Goal: Use online tool/utility: Utilize a website feature to perform a specific function

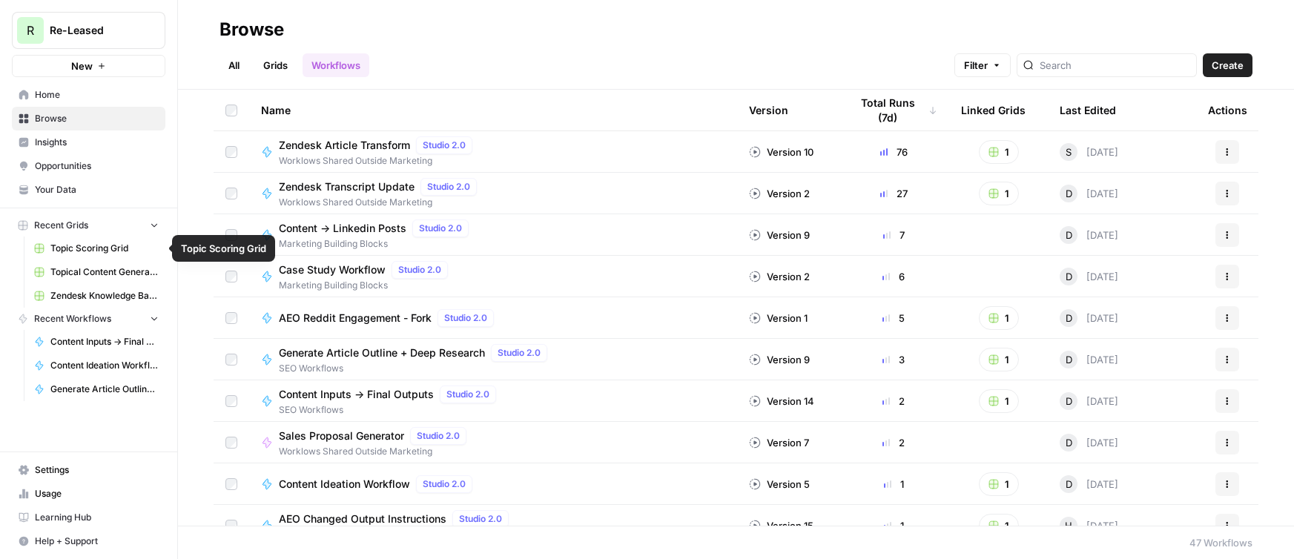
click at [82, 277] on span "Topical Content Generation Grid" at bounding box center [104, 271] width 108 height 13
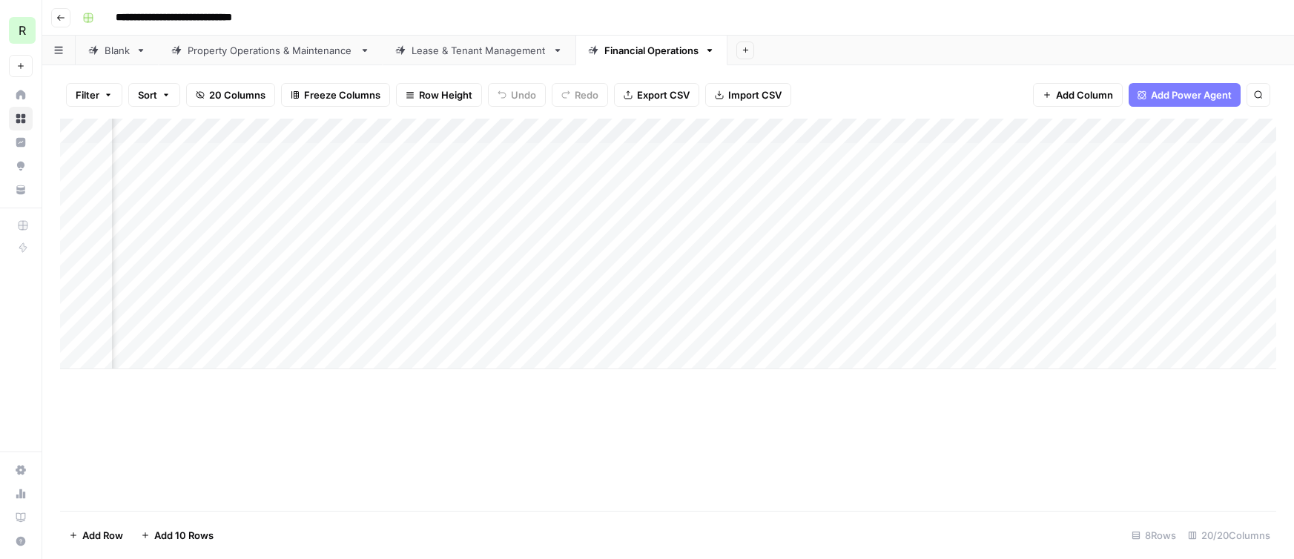
scroll to position [0, 2100]
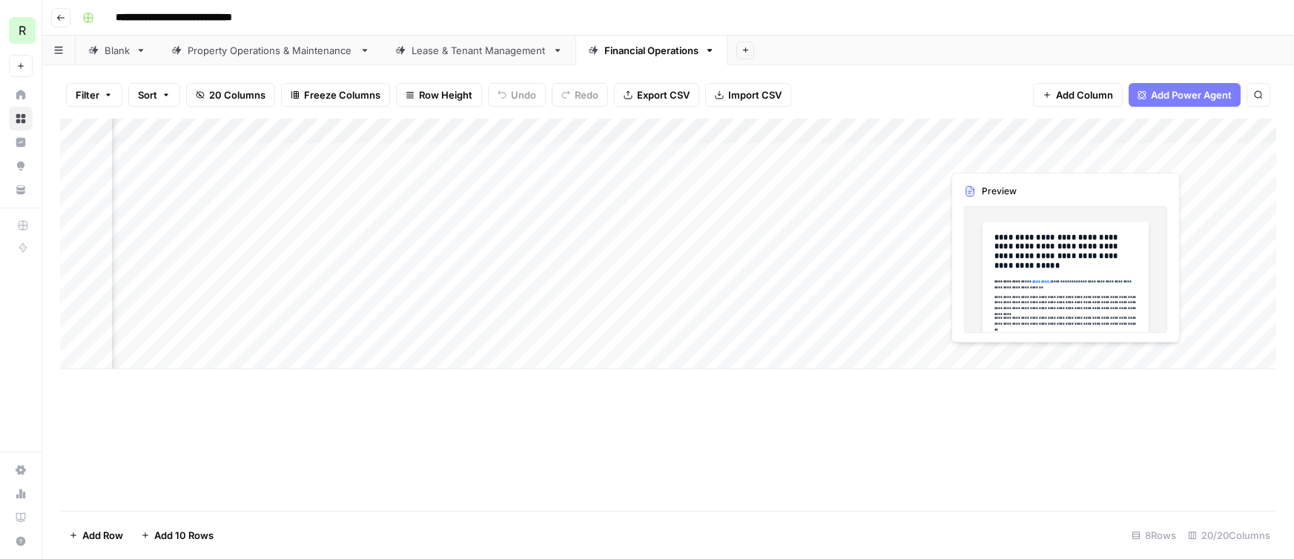
click at [992, 156] on div "Add Column" at bounding box center [668, 244] width 1216 height 251
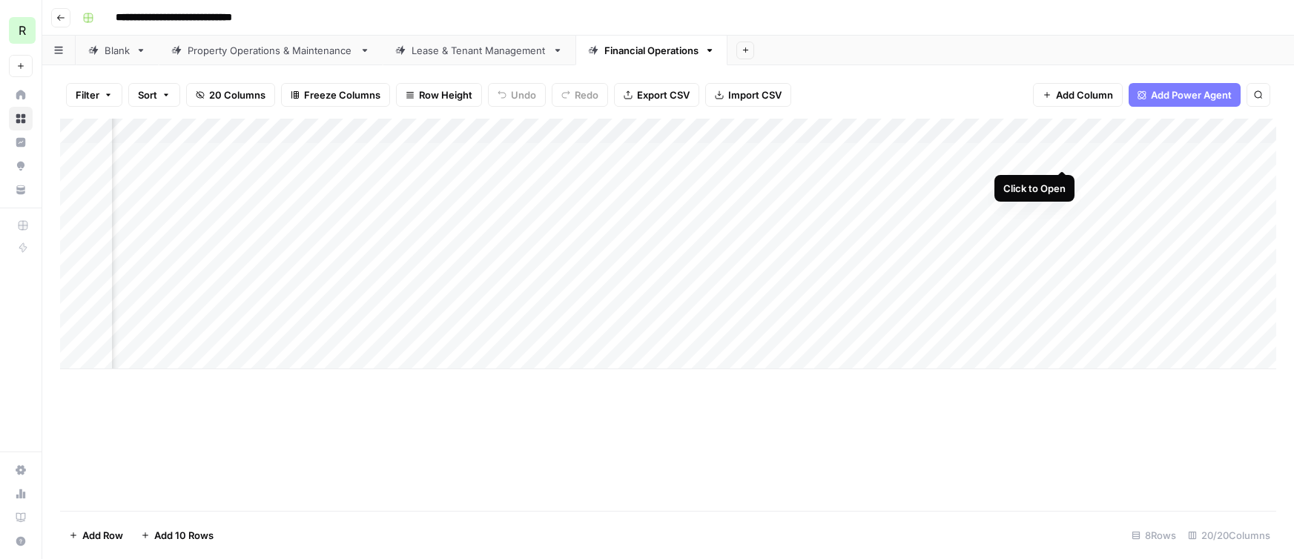
click at [1057, 152] on div "Add Column" at bounding box center [668, 244] width 1216 height 251
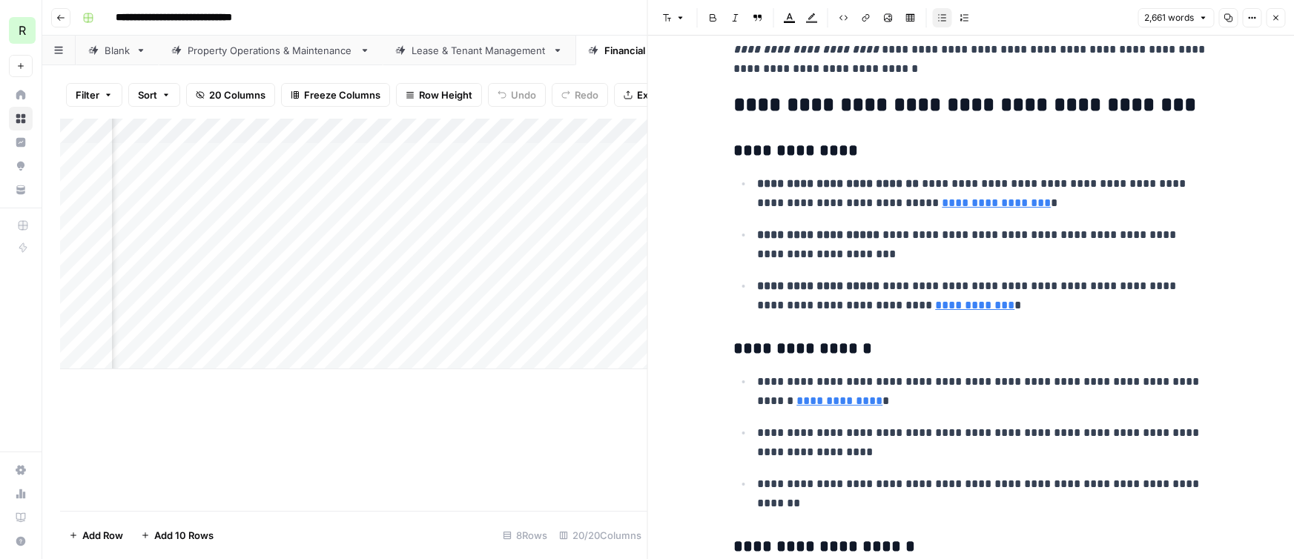
scroll to position [5033, 0]
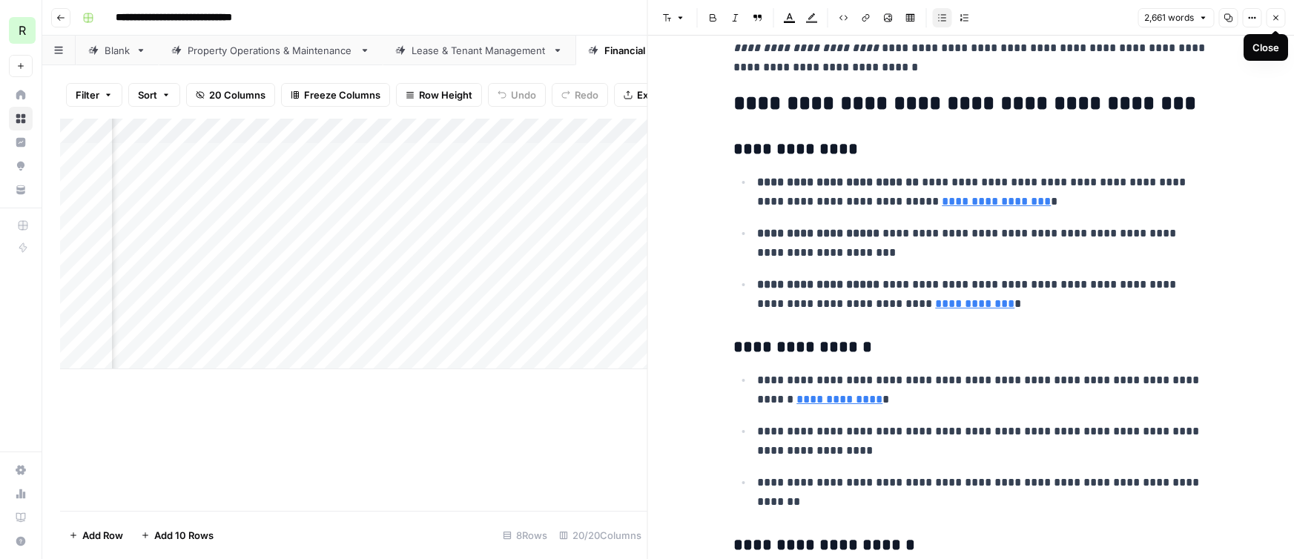
click at [1278, 15] on icon "button" at bounding box center [1275, 17] width 9 height 9
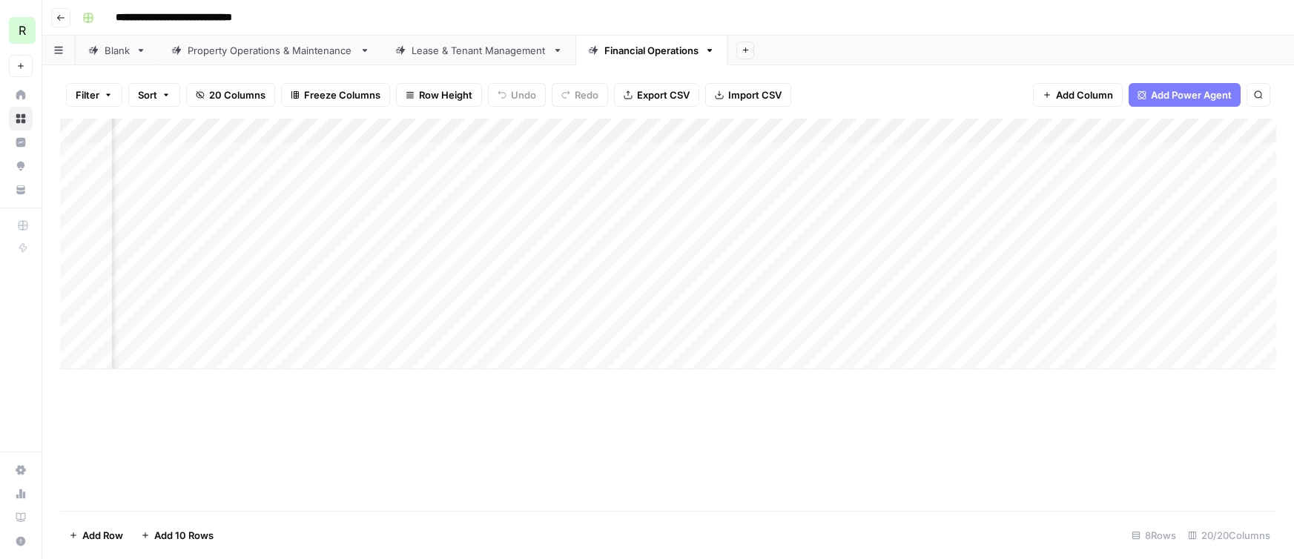
click at [837, 130] on div "Add Column" at bounding box center [668, 244] width 1216 height 251
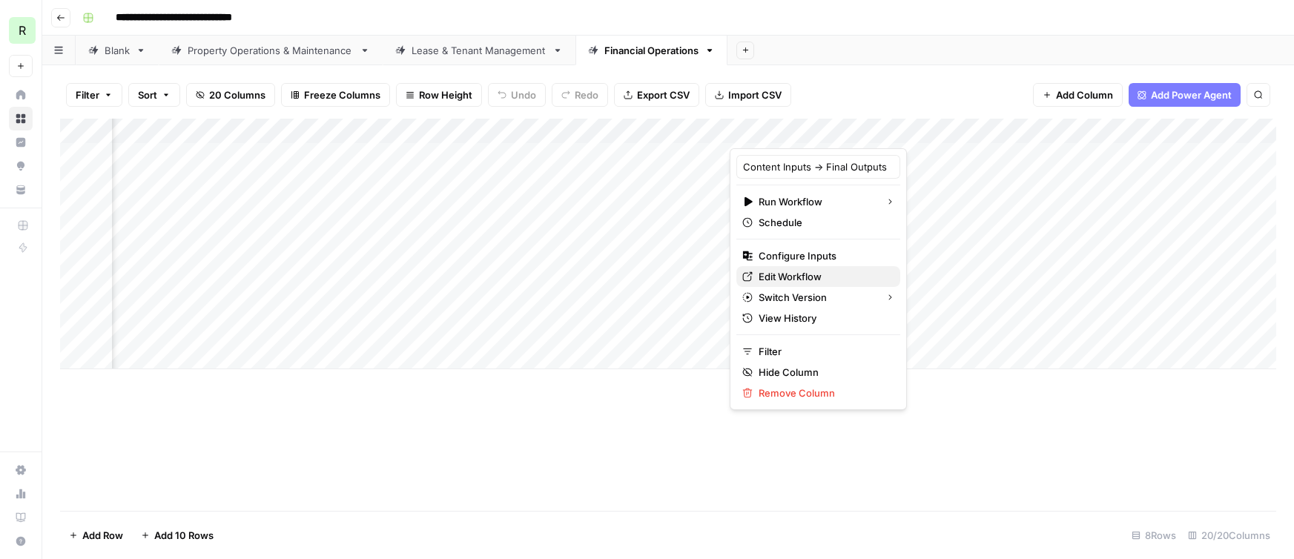
click at [794, 279] on span "Edit Workflow" at bounding box center [823, 276] width 130 height 15
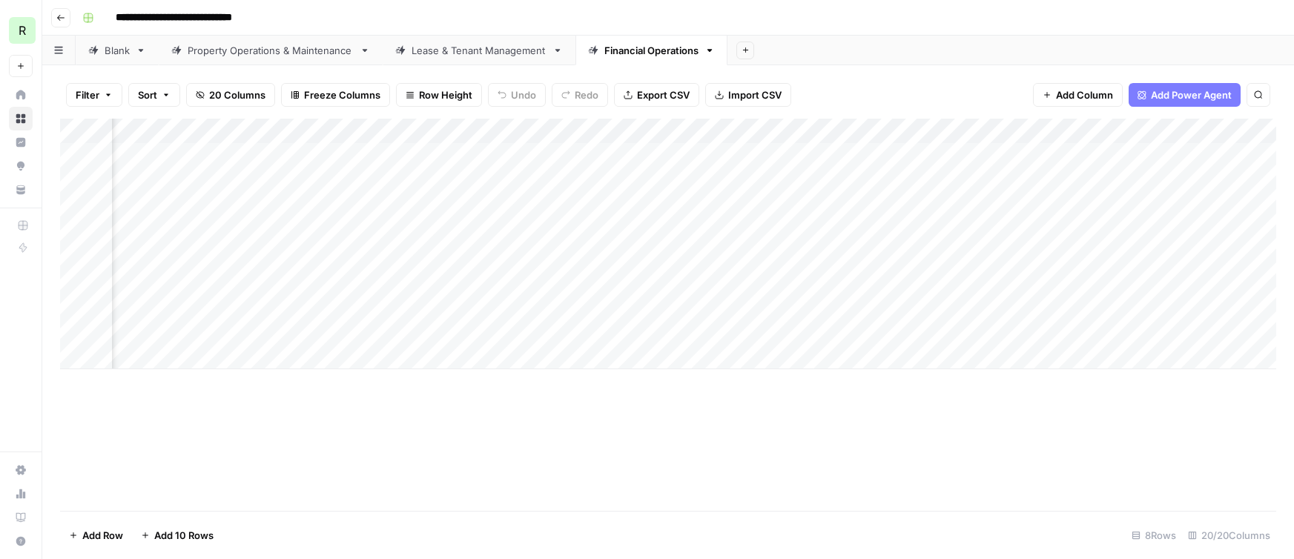
scroll to position [0, 2100]
click at [926, 152] on div "Add Column" at bounding box center [668, 244] width 1216 height 251
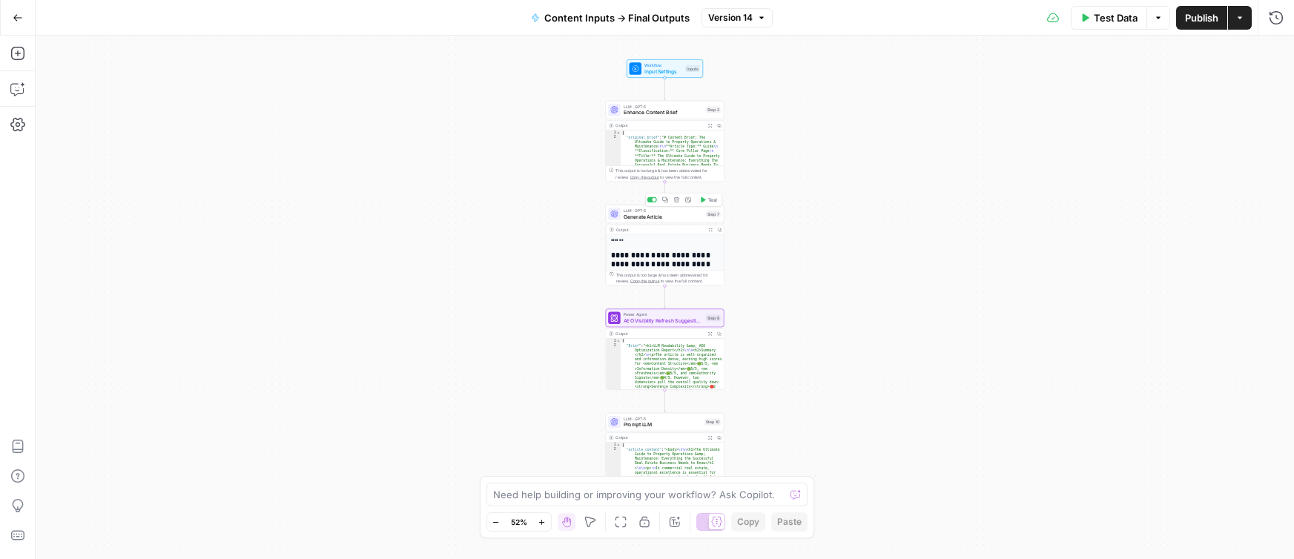
click at [640, 213] on span "Generate Article" at bounding box center [663, 216] width 79 height 7
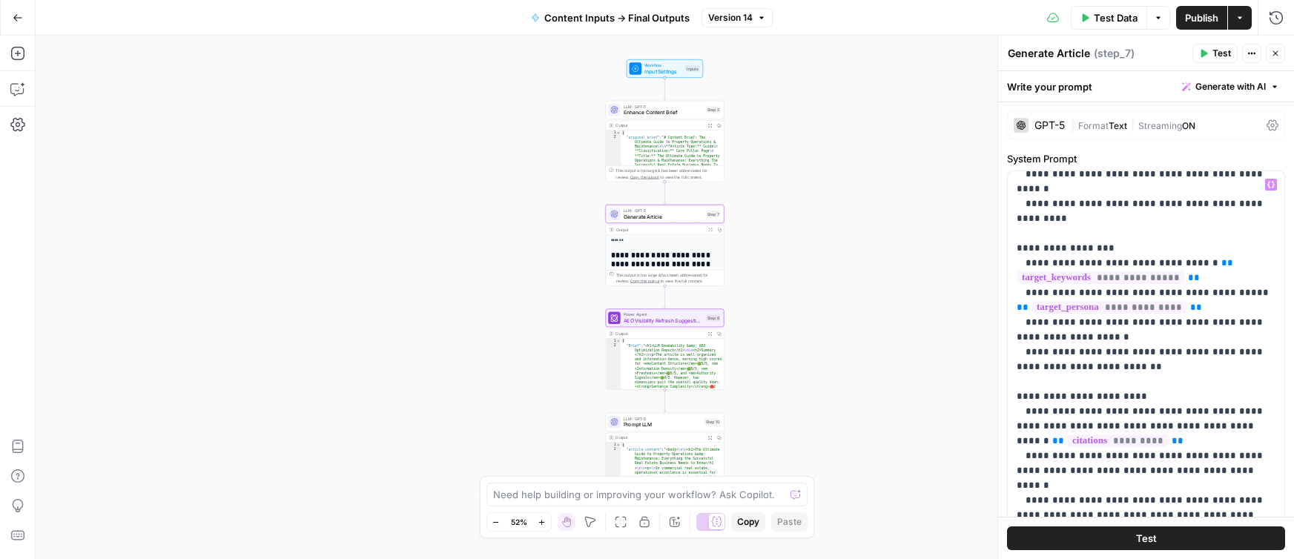
scroll to position [824, 0]
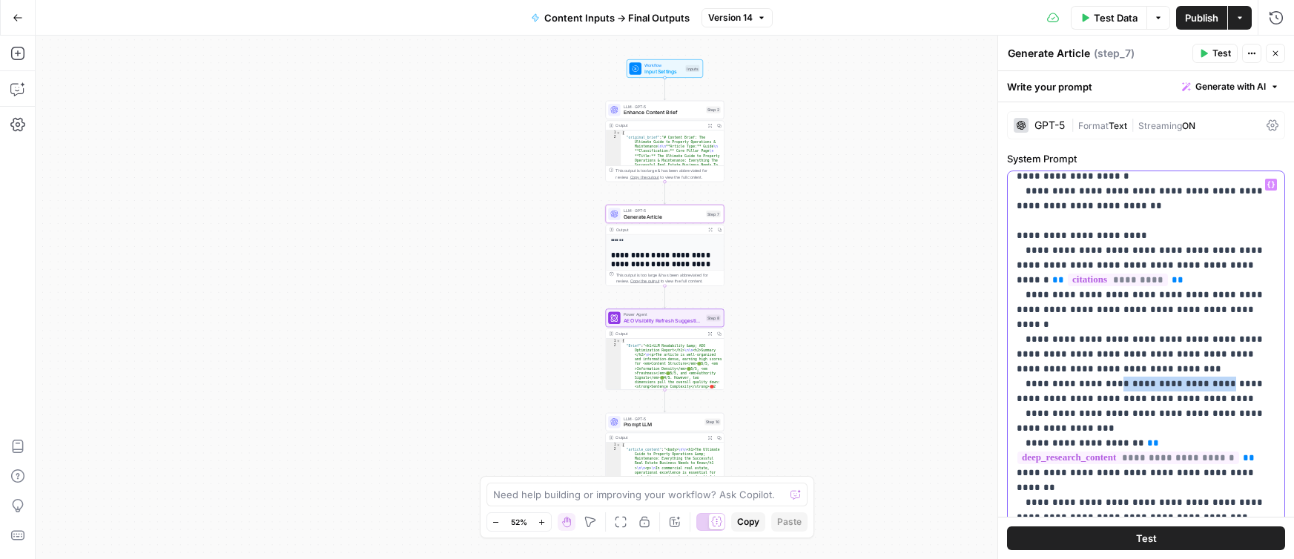
drag, startPoint x: 1197, startPoint y: 311, endPoint x: 1103, endPoint y: 308, distance: 94.2
click at [1103, 308] on p "**********" at bounding box center [1145, 87] width 259 height 1468
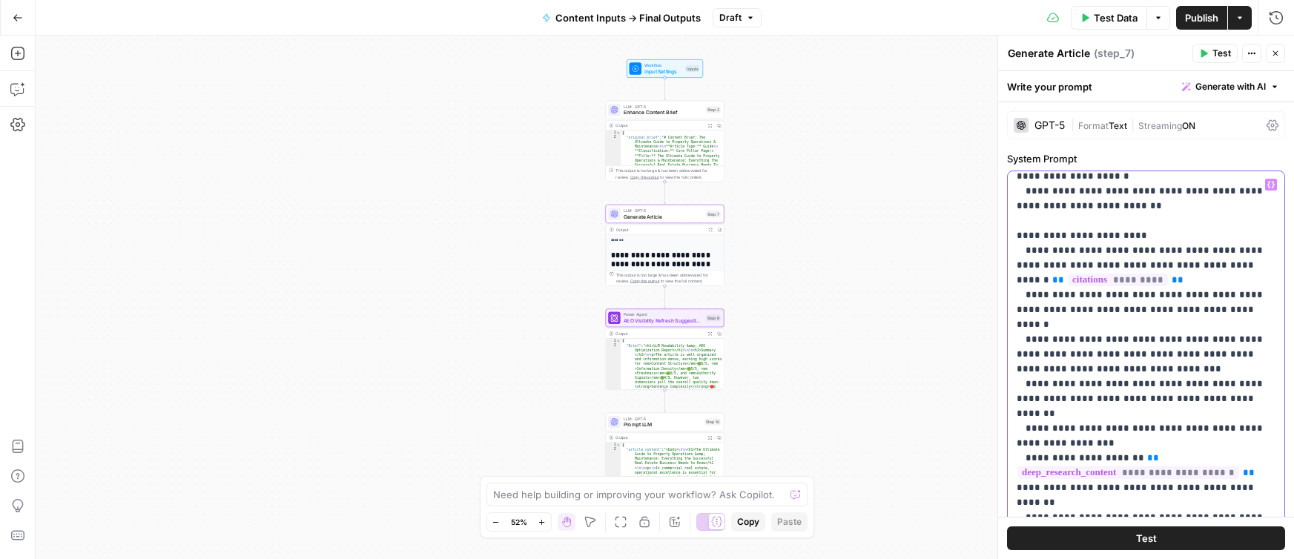
click at [1232, 328] on p "**********" at bounding box center [1145, 87] width 259 height 1468
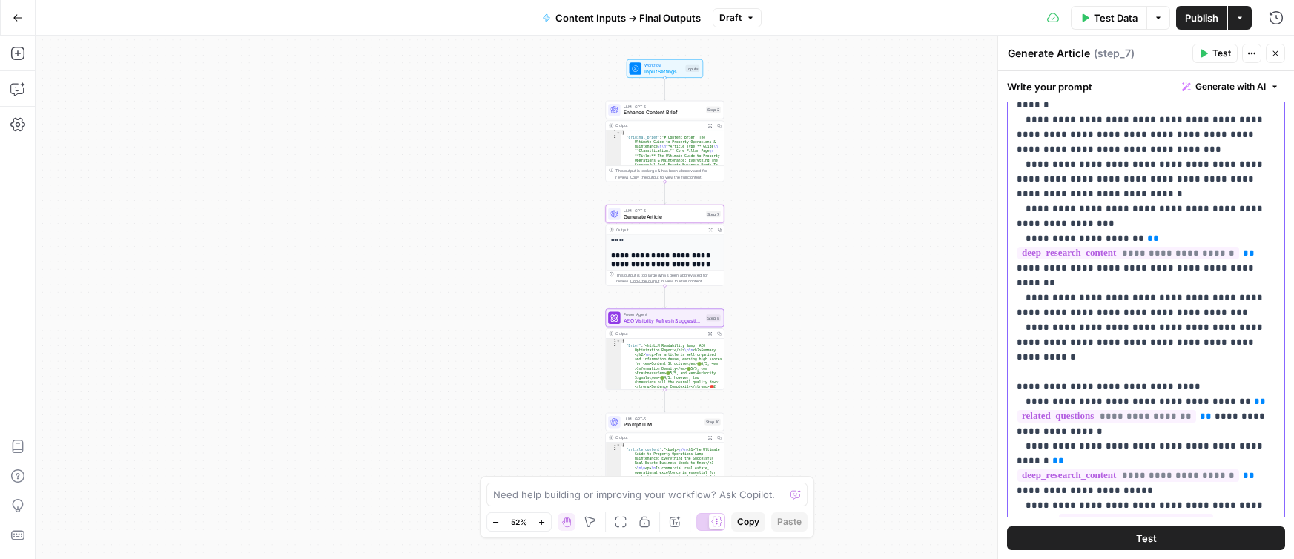
scroll to position [166, 0]
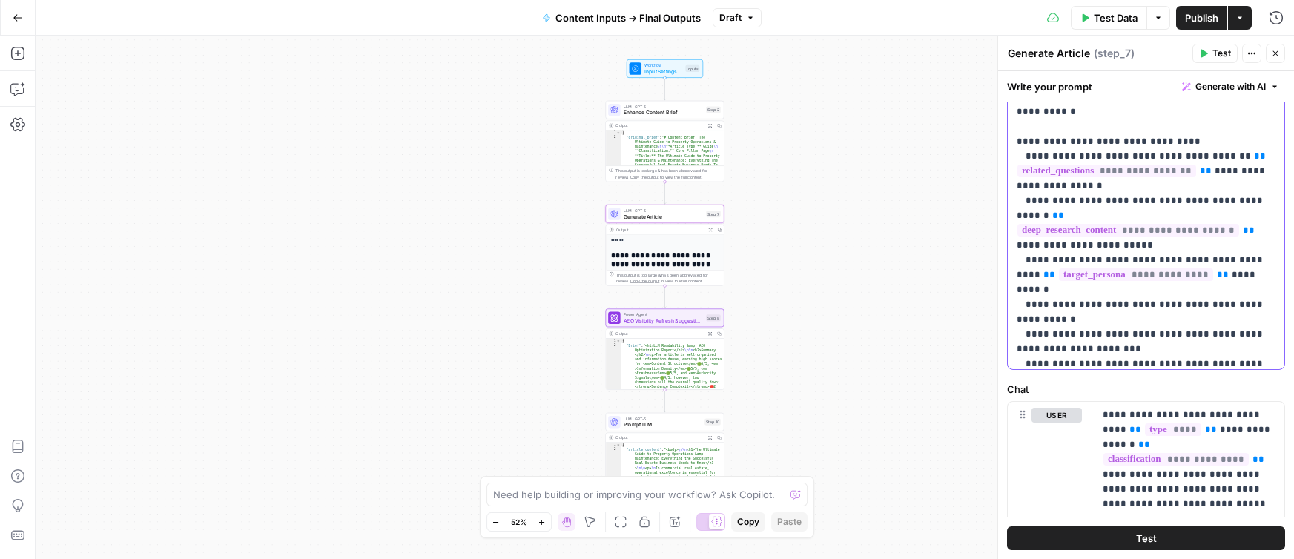
scroll to position [887, 0]
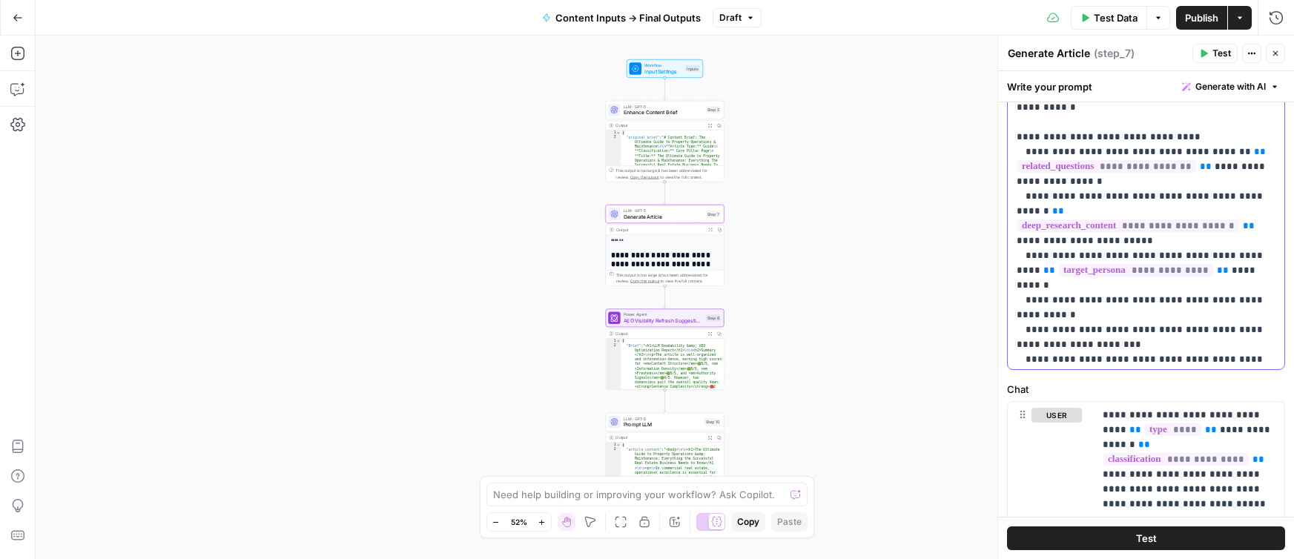
click at [1274, 85] on icon "button" at bounding box center [1274, 86] width 9 height 9
click at [1204, 166] on div "Improve your existing prompt" at bounding box center [1210, 167] width 124 height 13
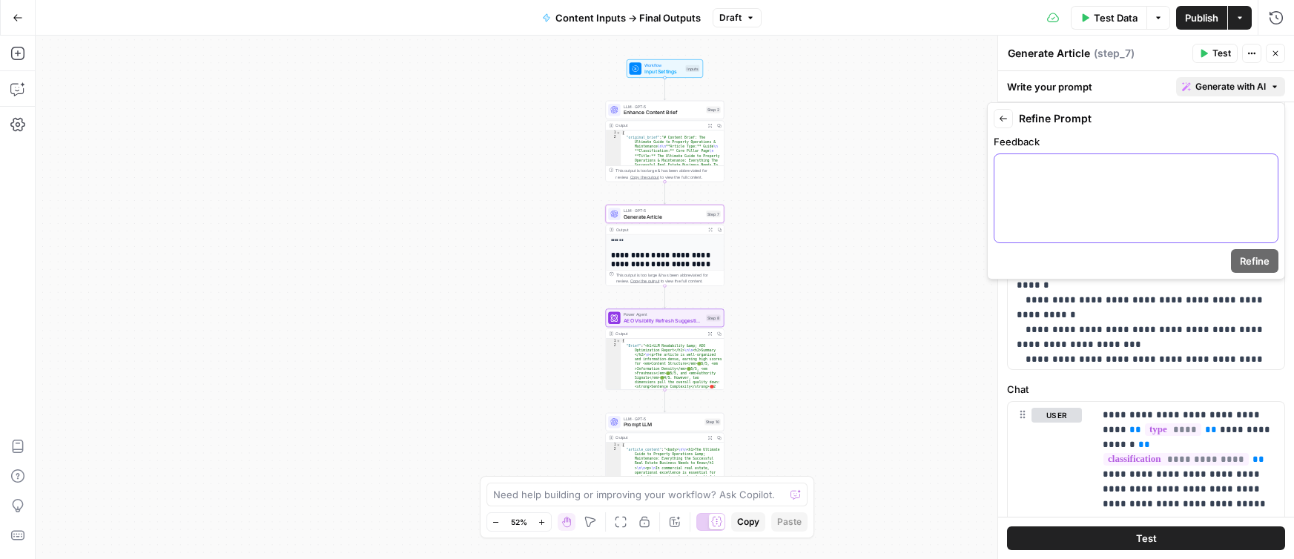
click at [1020, 202] on div at bounding box center [1135, 198] width 283 height 88
click at [1019, 169] on p "**********" at bounding box center [1135, 175] width 265 height 30
click at [1066, 179] on p "**********" at bounding box center [1135, 175] width 265 height 30
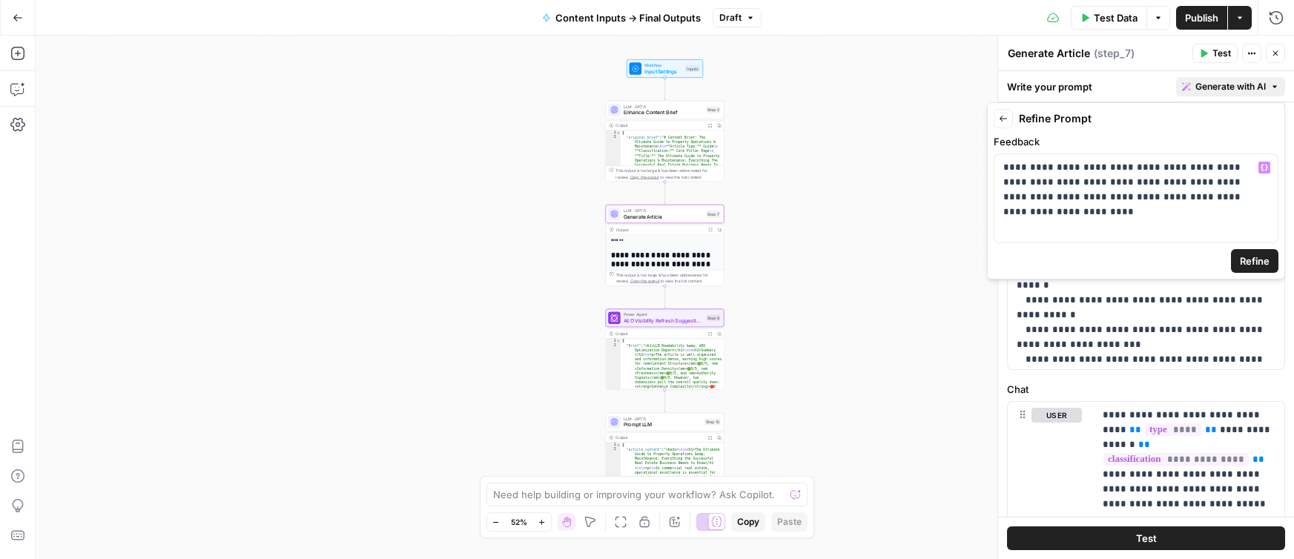
click at [1246, 266] on span "Refine" at bounding box center [1255, 261] width 30 height 15
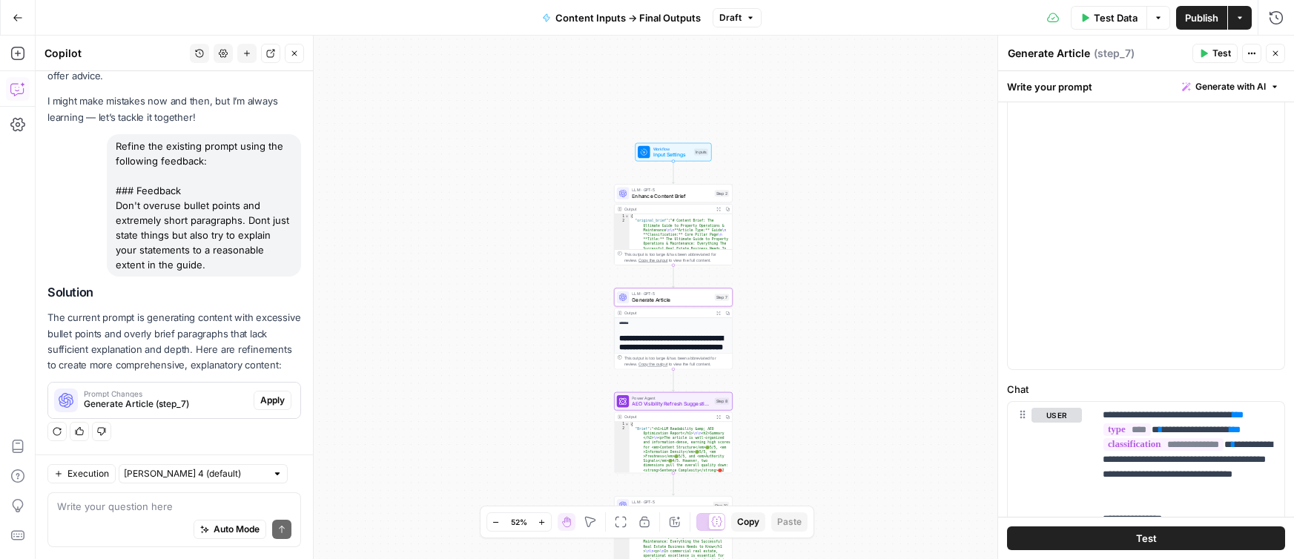
click at [153, 404] on span "Generate Article (step_7)" at bounding box center [166, 403] width 164 height 13
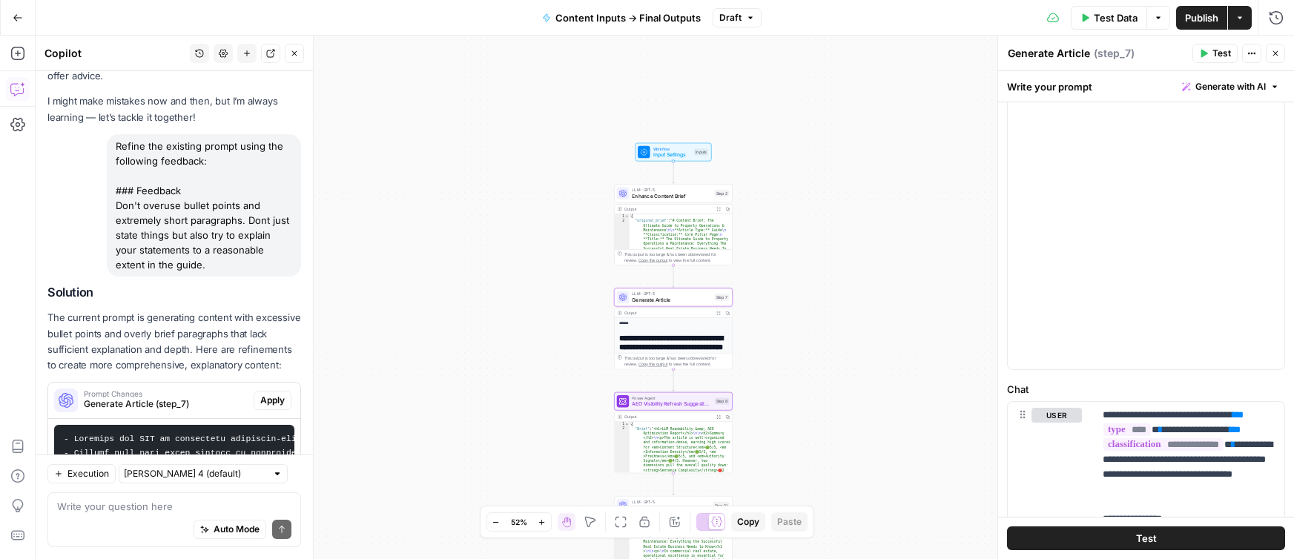
click at [264, 399] on span "Apply" at bounding box center [272, 400] width 24 height 13
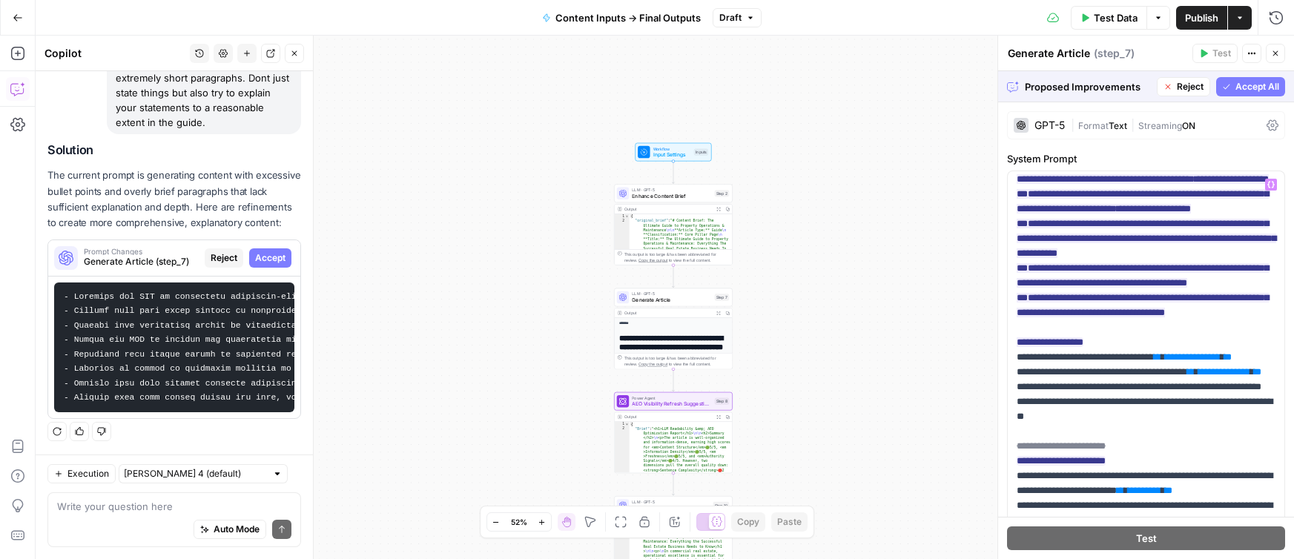
scroll to position [642, 0]
click at [1243, 82] on span "Accept All" at bounding box center [1257, 86] width 44 height 13
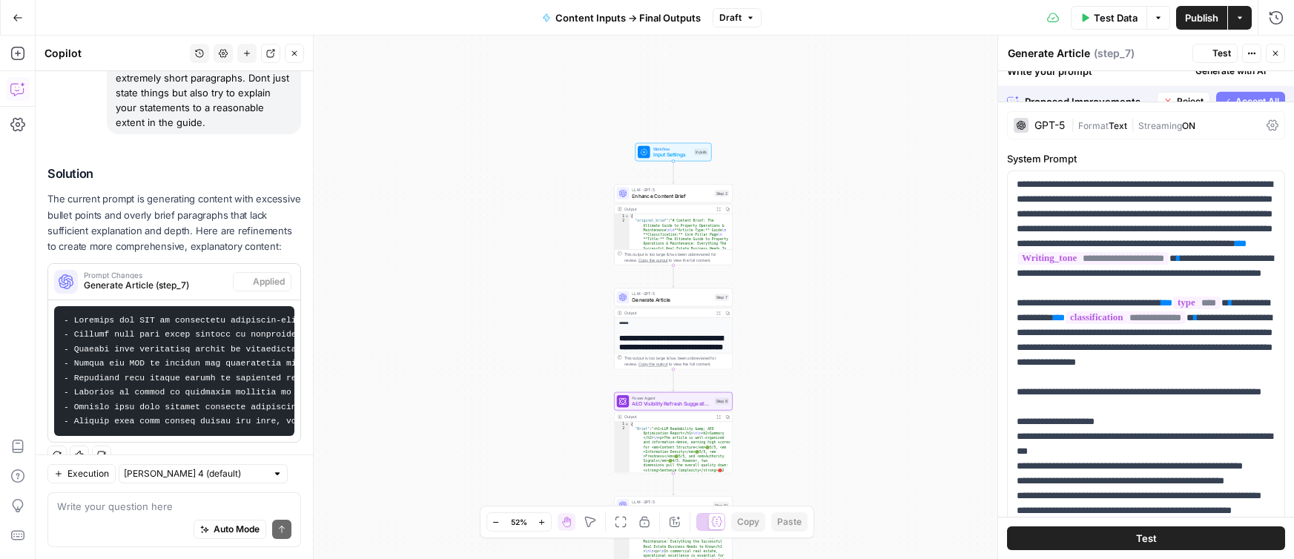
scroll to position [222, 0]
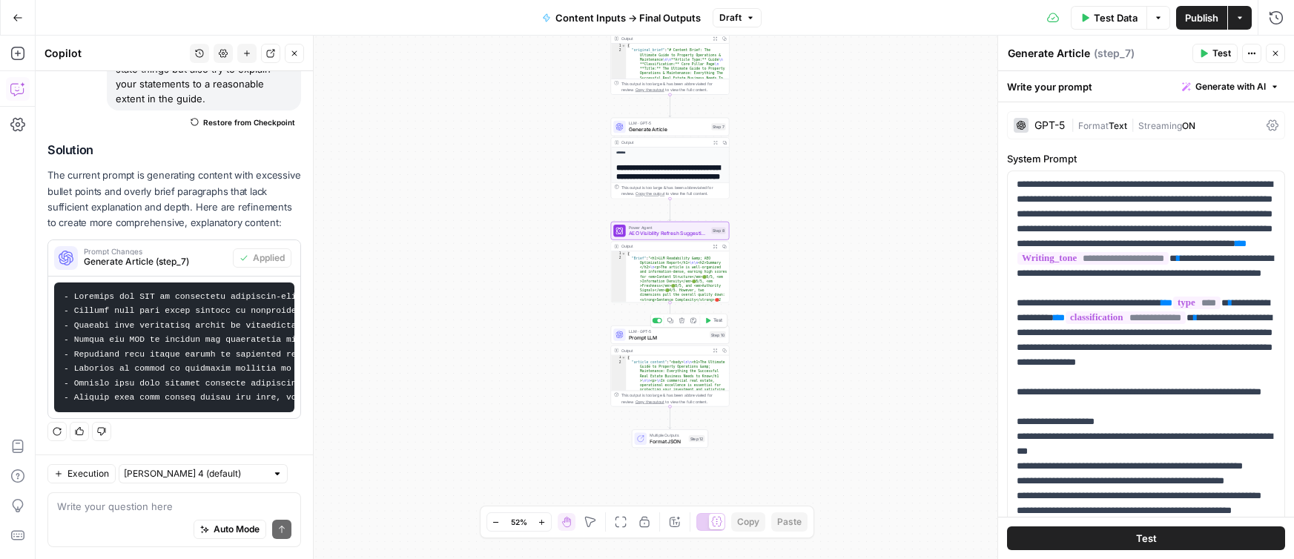
click at [654, 336] on span "Prompt LLM" at bounding box center [668, 337] width 78 height 7
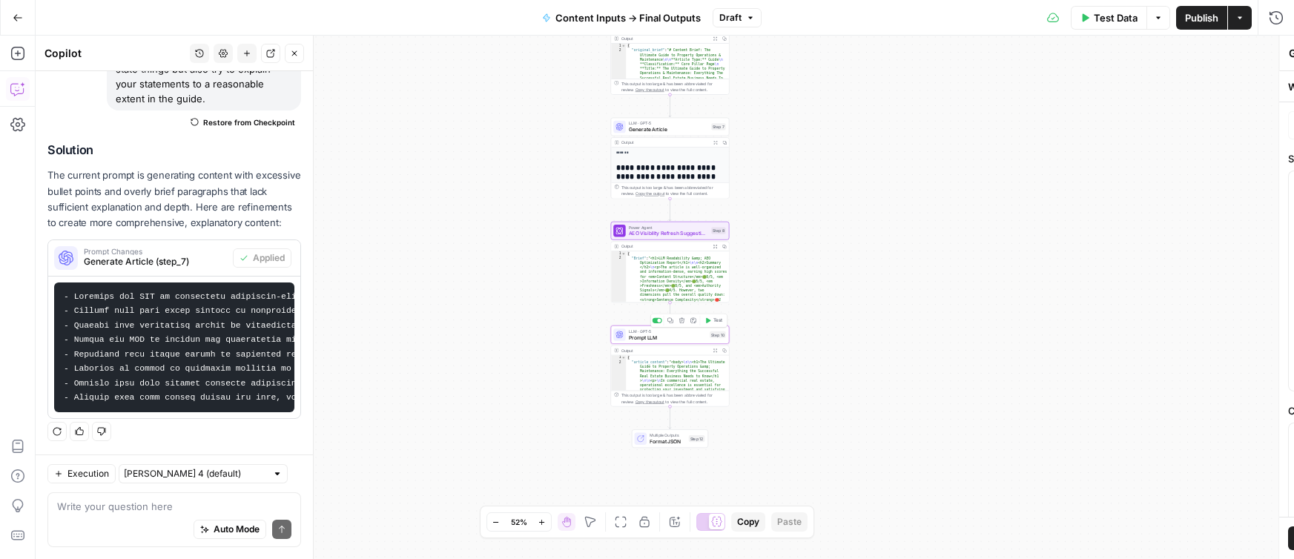
type textarea "Prompt LLM"
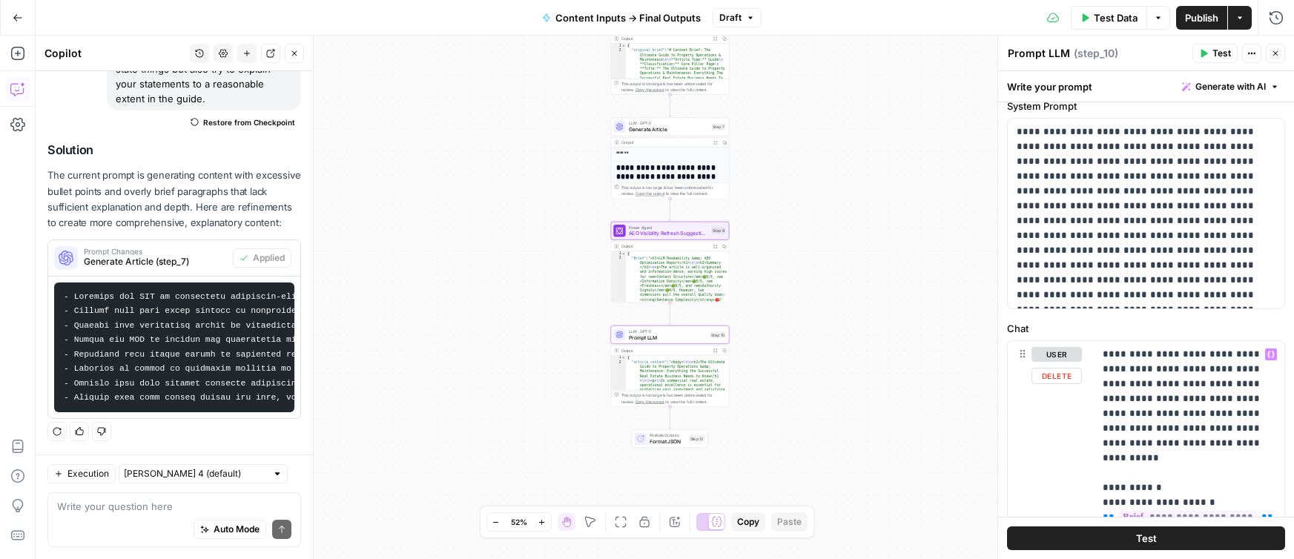
scroll to position [0, 0]
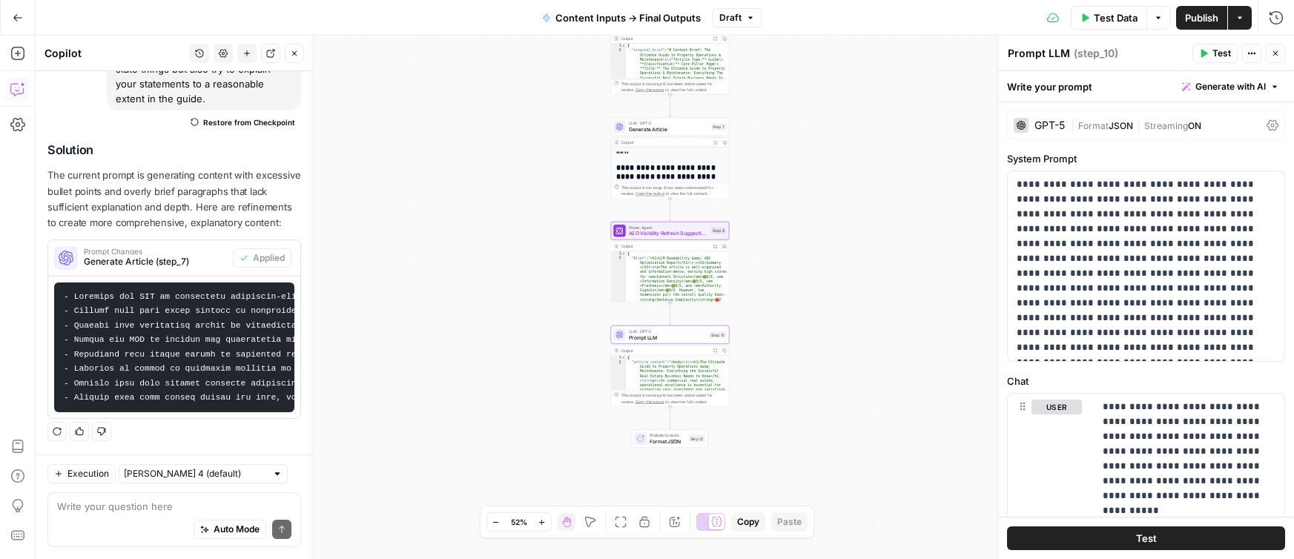
click at [1234, 87] on span "Generate with AI" at bounding box center [1230, 86] width 70 height 13
click at [1205, 166] on div "Improve your existing prompt" at bounding box center [1210, 167] width 124 height 13
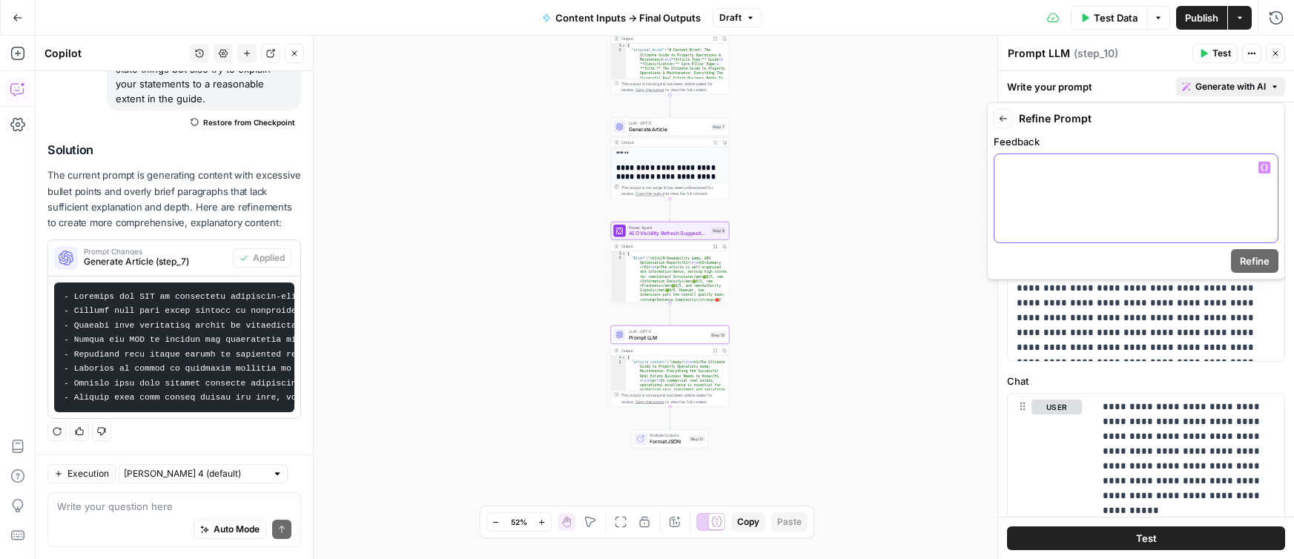
click at [1051, 173] on p at bounding box center [1135, 167] width 265 height 15
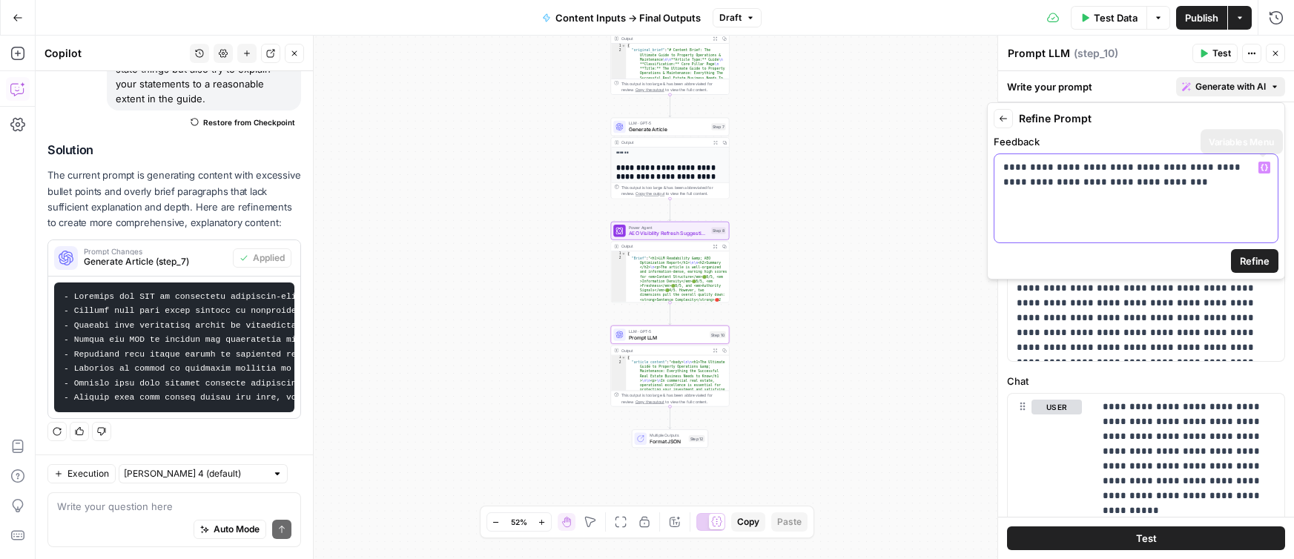
click at [1263, 170] on icon "button" at bounding box center [1263, 168] width 7 height 7
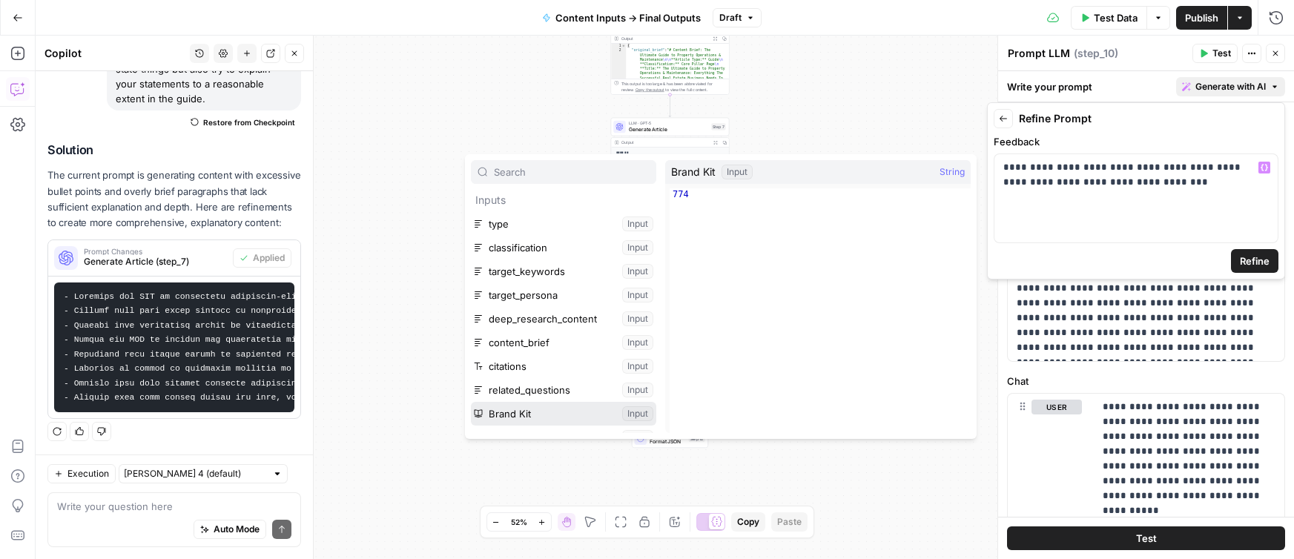
click at [544, 409] on button "Select variable Brand Kit" at bounding box center [563, 414] width 185 height 24
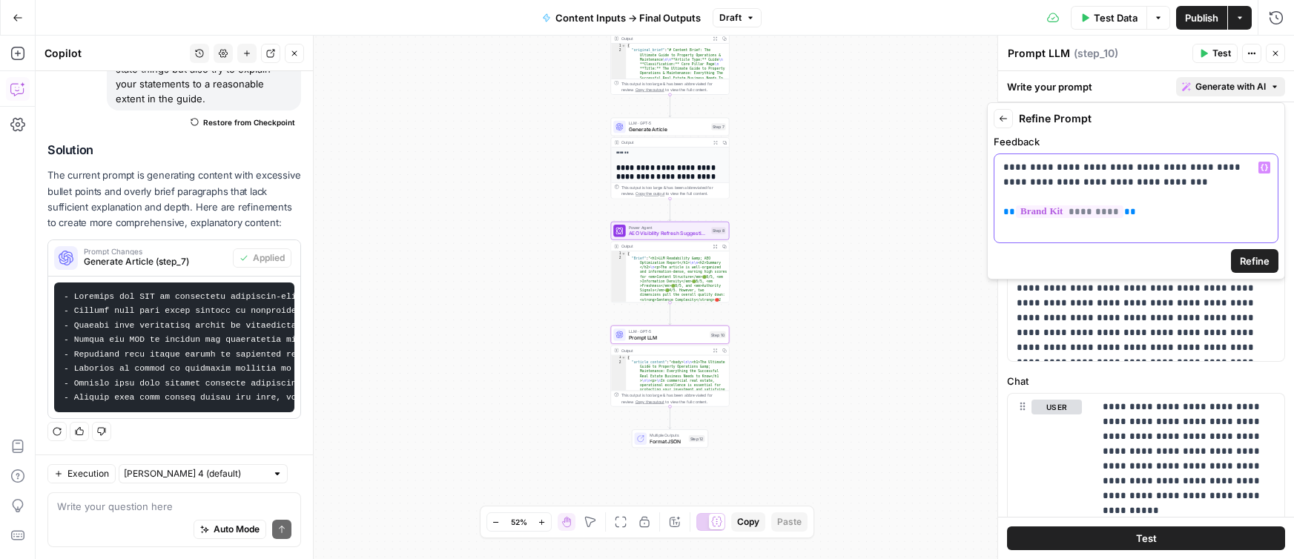
click at [1132, 217] on p "**********" at bounding box center [1135, 189] width 265 height 59
click at [1004, 120] on icon "button" at bounding box center [1003, 118] width 9 height 9
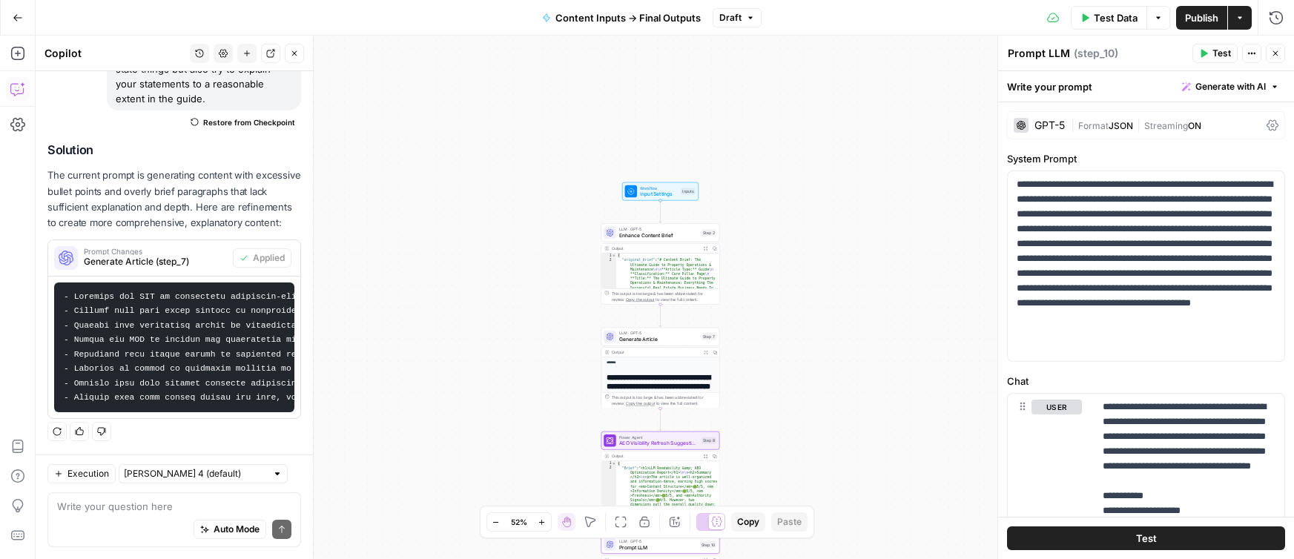
drag, startPoint x: 805, startPoint y: 116, endPoint x: 796, endPoint y: 326, distance: 210.0
click at [796, 326] on div "Workflow Input Settings Inputs LLM · GPT-5 Enhance Content Brief Step 2 Output …" at bounding box center [665, 297] width 1258 height 523
click at [636, 193] on div at bounding box center [631, 191] width 12 height 12
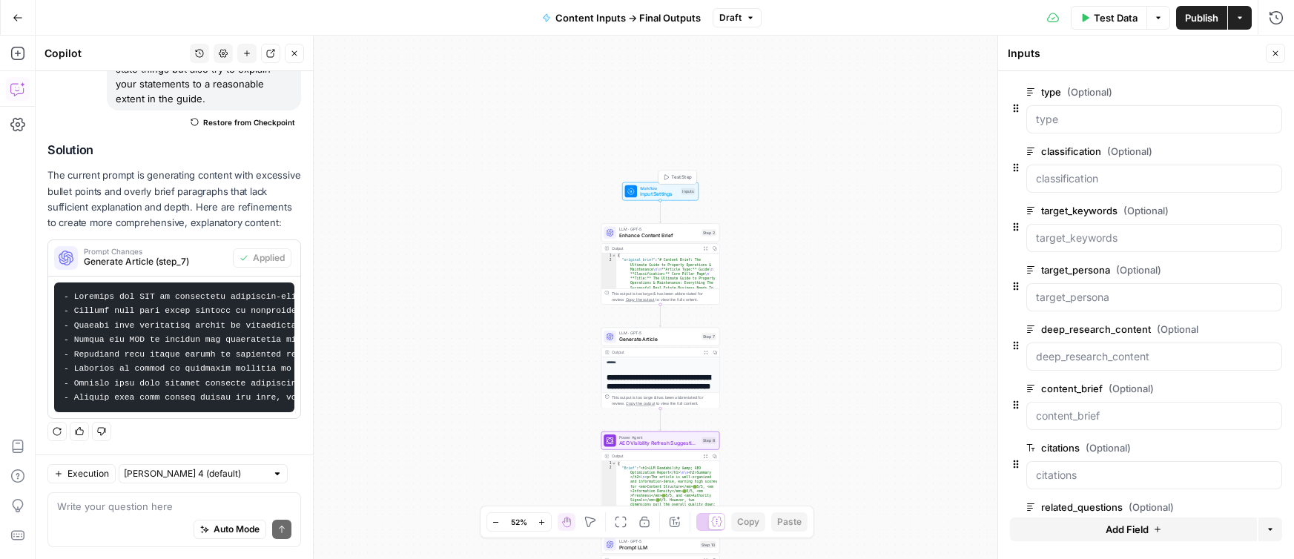
click at [675, 174] on span "Test Step" at bounding box center [681, 176] width 20 height 7
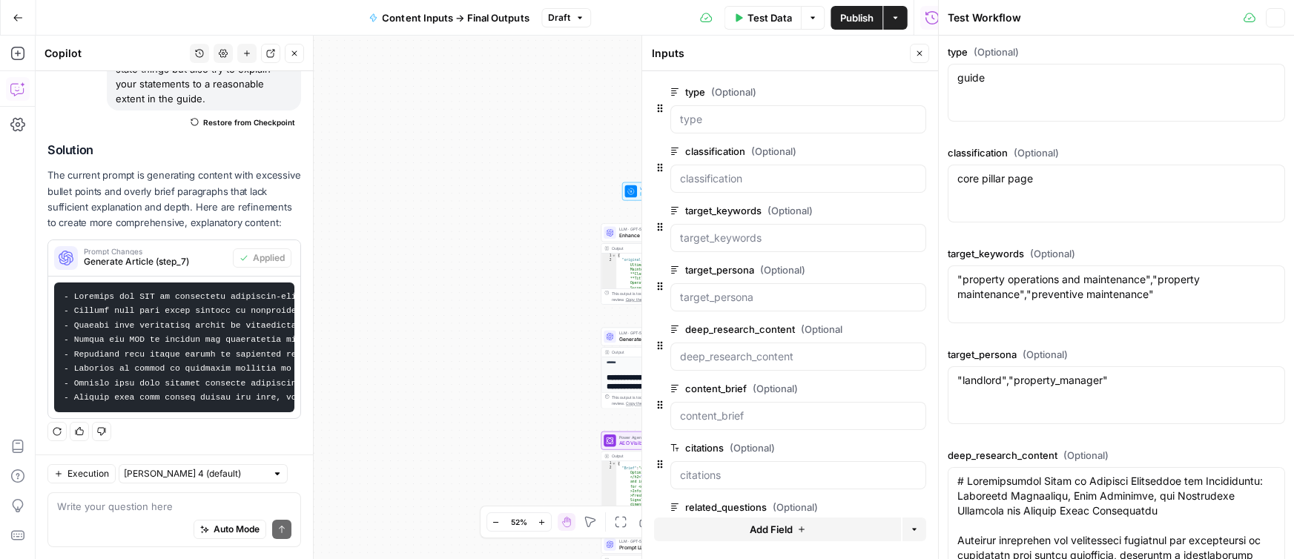
type input "Re-Leased"
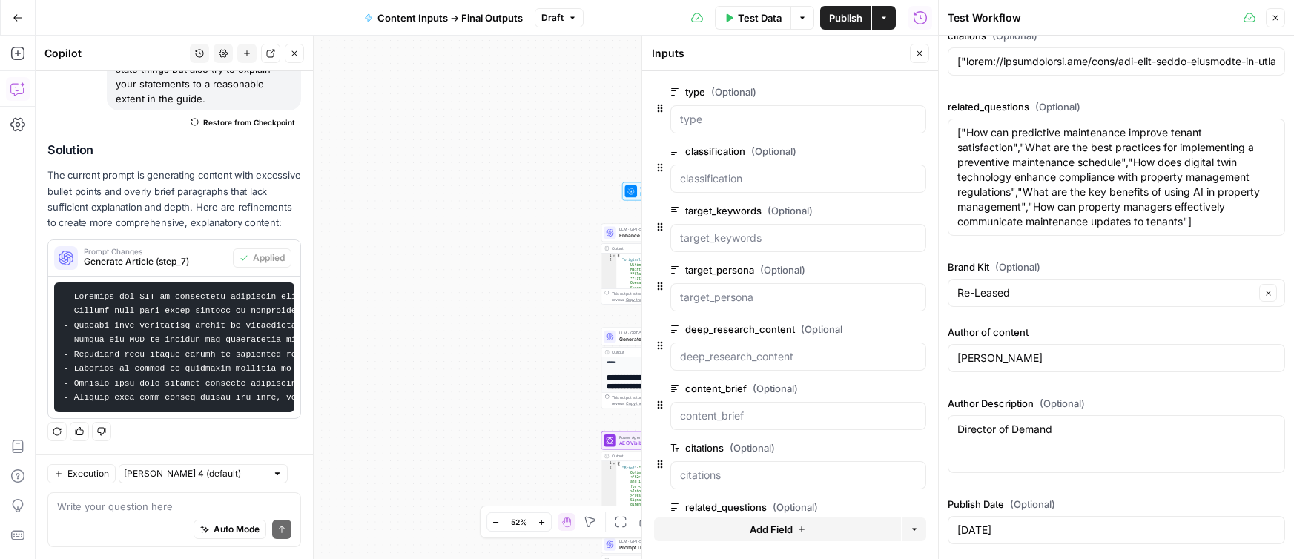
scroll to position [634, 0]
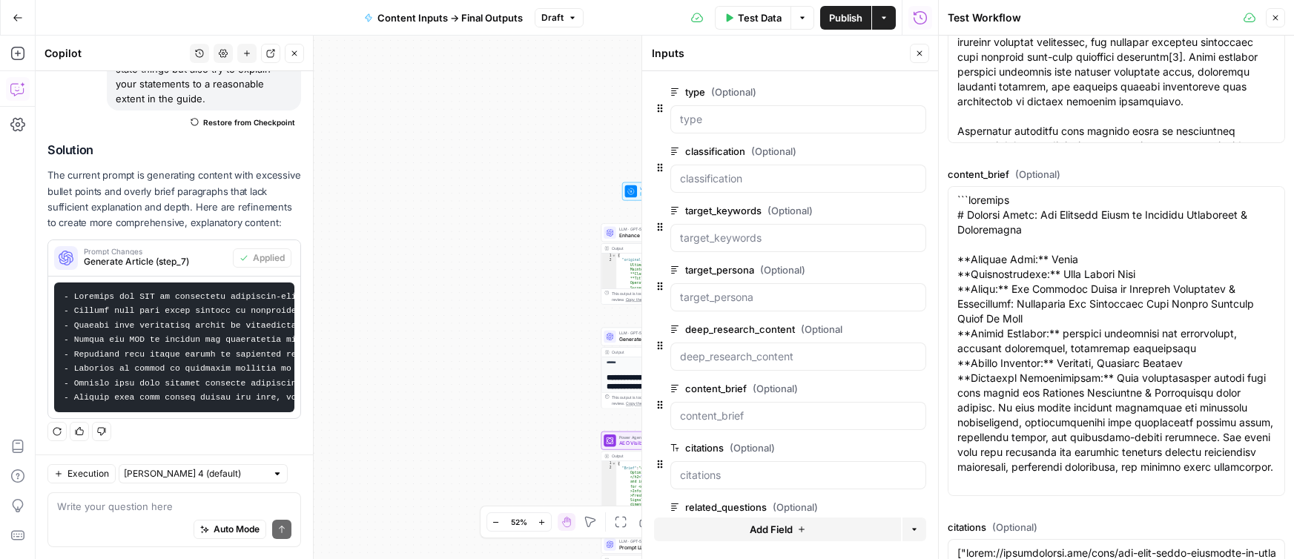
click at [1276, 19] on icon "button" at bounding box center [1275, 18] width 5 height 5
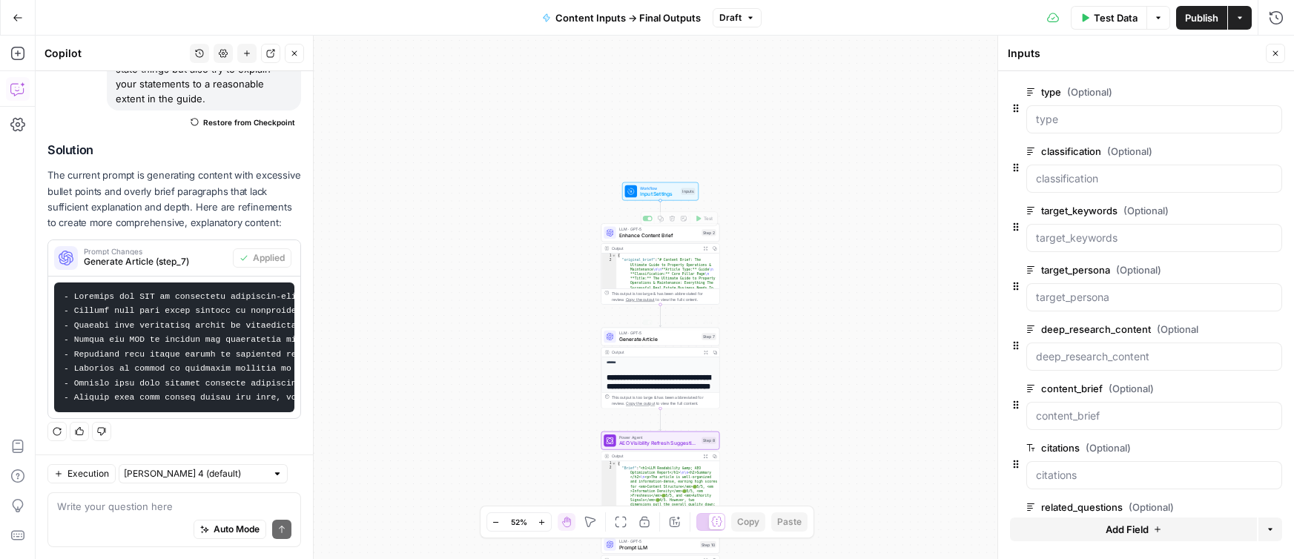
scroll to position [49, 0]
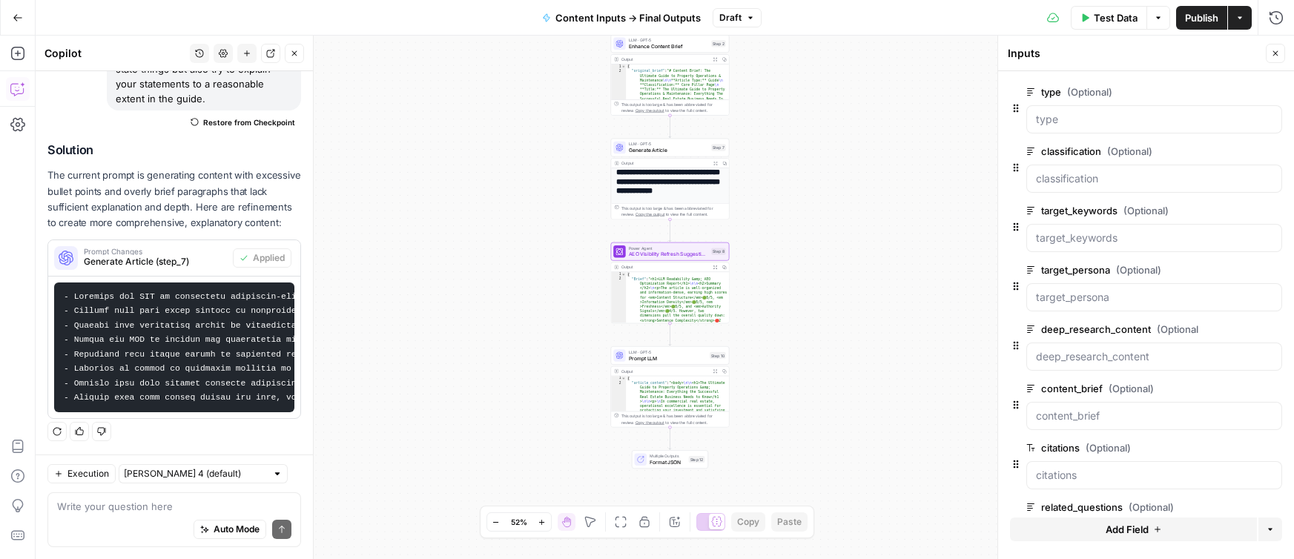
drag, startPoint x: 816, startPoint y: 405, endPoint x: 827, endPoint y: 216, distance: 189.4
click at [827, 214] on div "Workflow Input Settings Inputs LLM · GPT-5 Enhance Content Brief Step 2 Output …" at bounding box center [665, 297] width 1258 height 523
click at [672, 358] on span "Prompt LLM" at bounding box center [669, 355] width 78 height 7
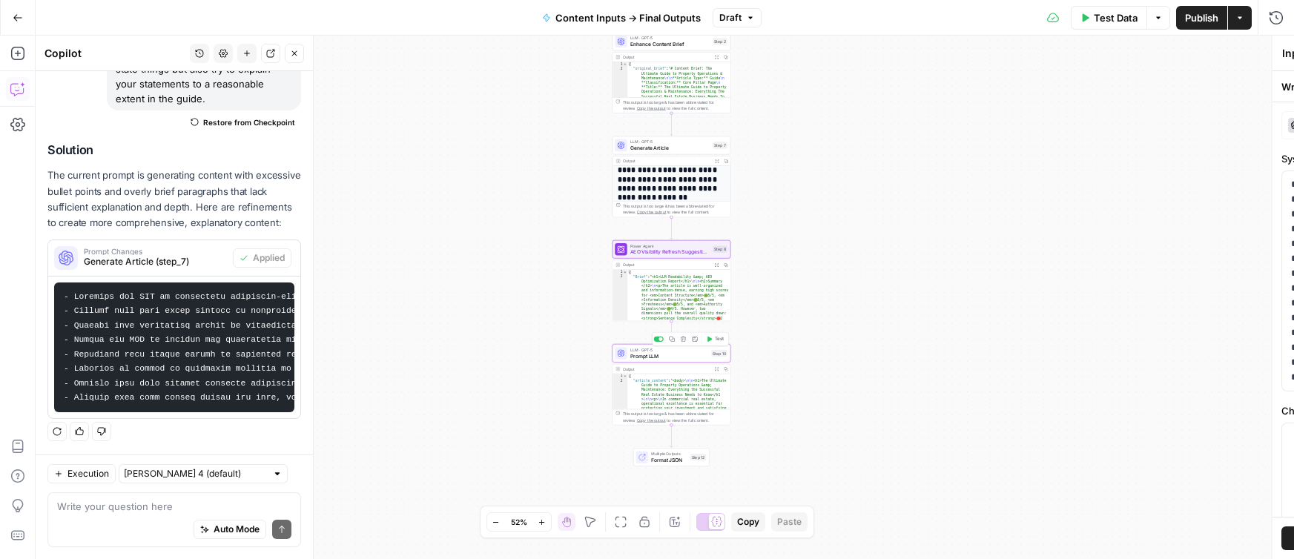
type textarea "Prompt LLM"
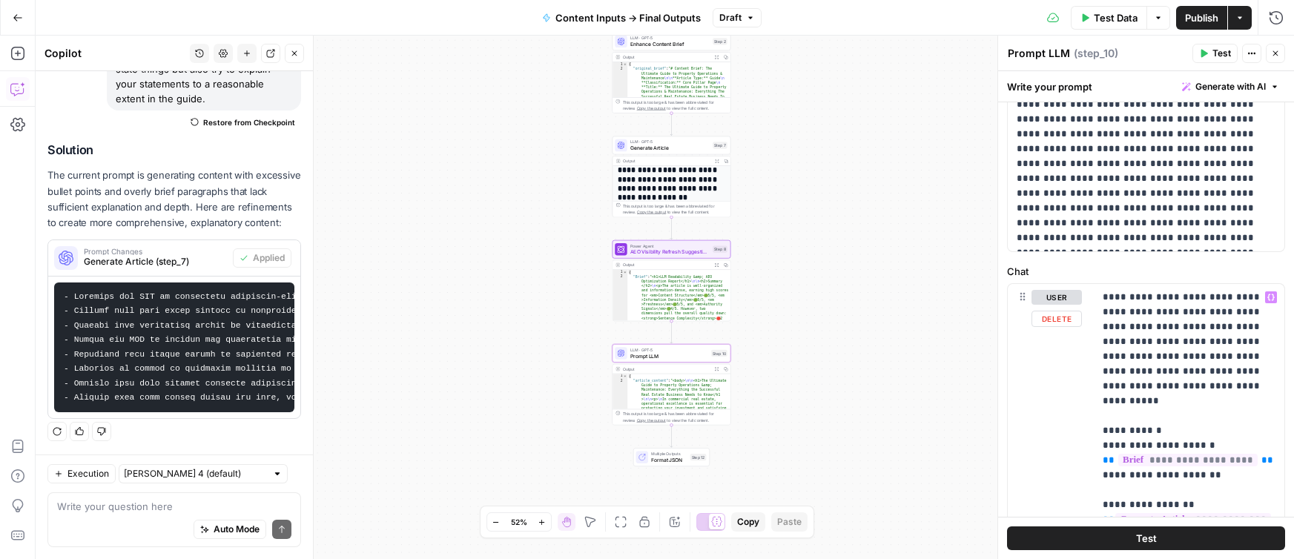
scroll to position [0, 0]
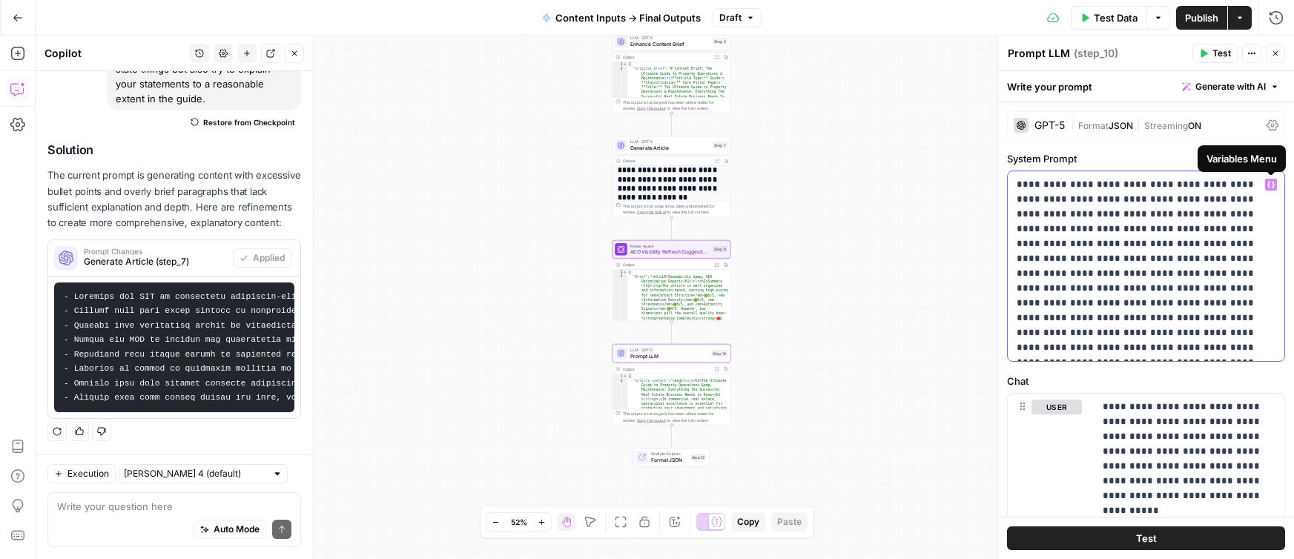
click at [1269, 182] on icon "button" at bounding box center [1270, 185] width 7 height 7
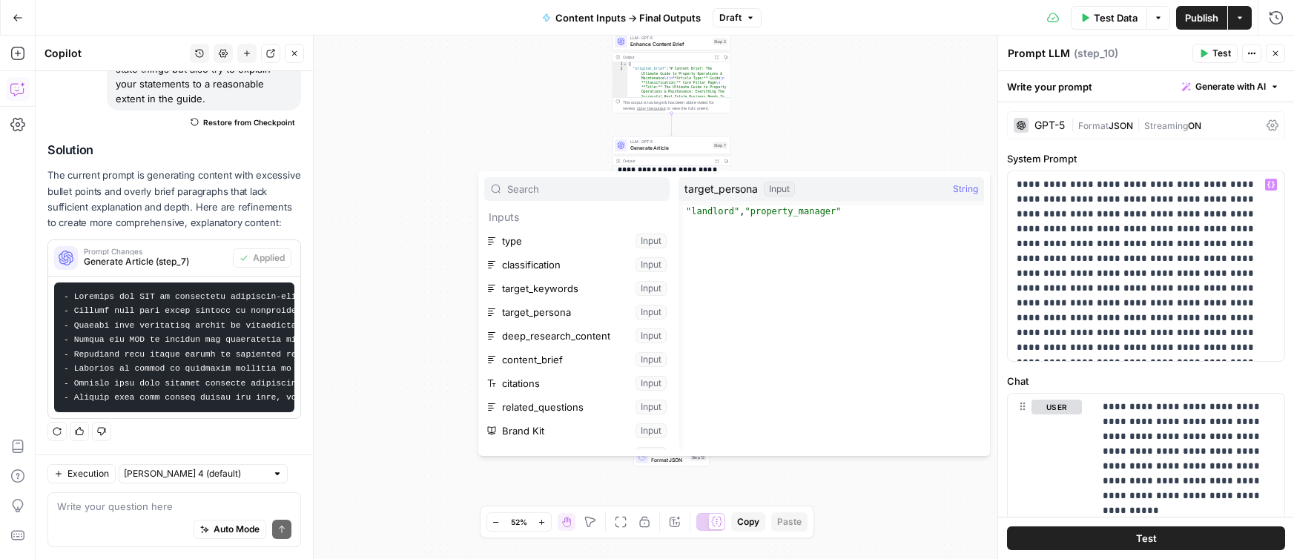
click at [868, 127] on div "Workflow Input Settings Inputs LLM · GPT-5 Enhance Content Brief Step 2 Output …" at bounding box center [665, 297] width 1258 height 523
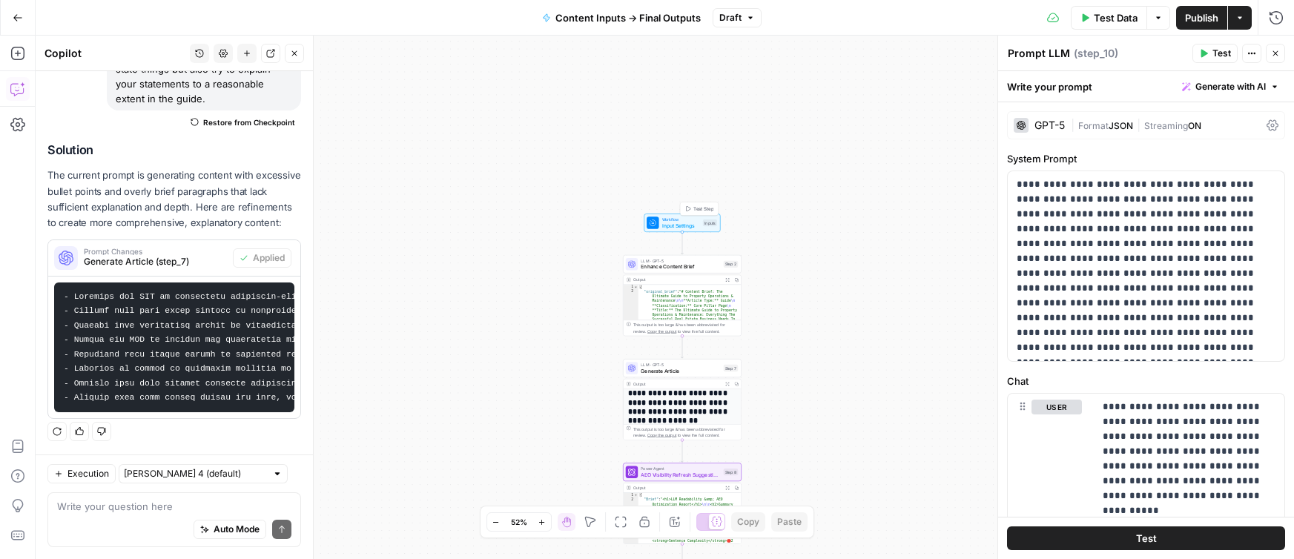
click at [670, 223] on span "Input Settings" at bounding box center [681, 225] width 38 height 7
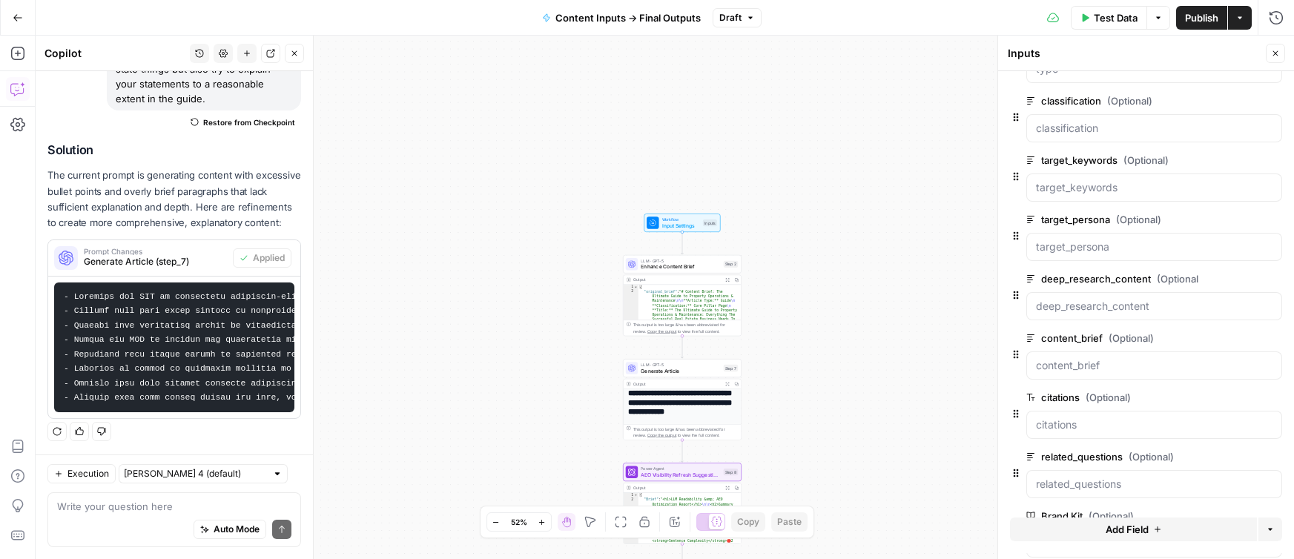
scroll to position [106, 0]
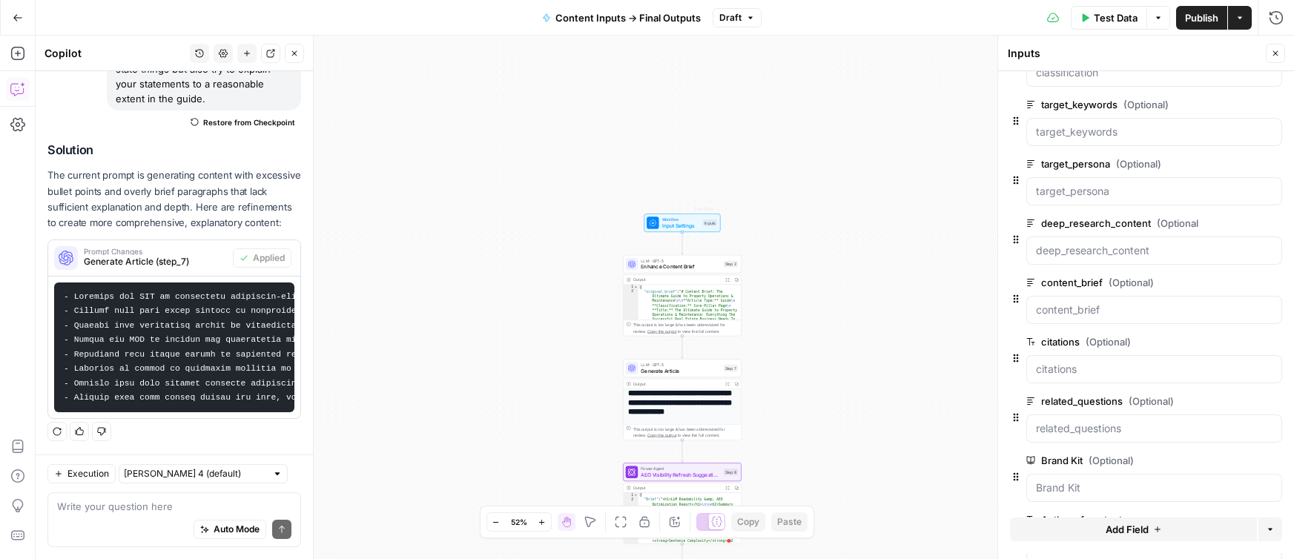
click at [739, 185] on div "Workflow Input Settings Inputs Test Step LLM · GPT-5 Enhance Content Brief Step…" at bounding box center [665, 297] width 1258 height 523
click at [690, 205] on button "Test Step" at bounding box center [698, 209] width 35 height 10
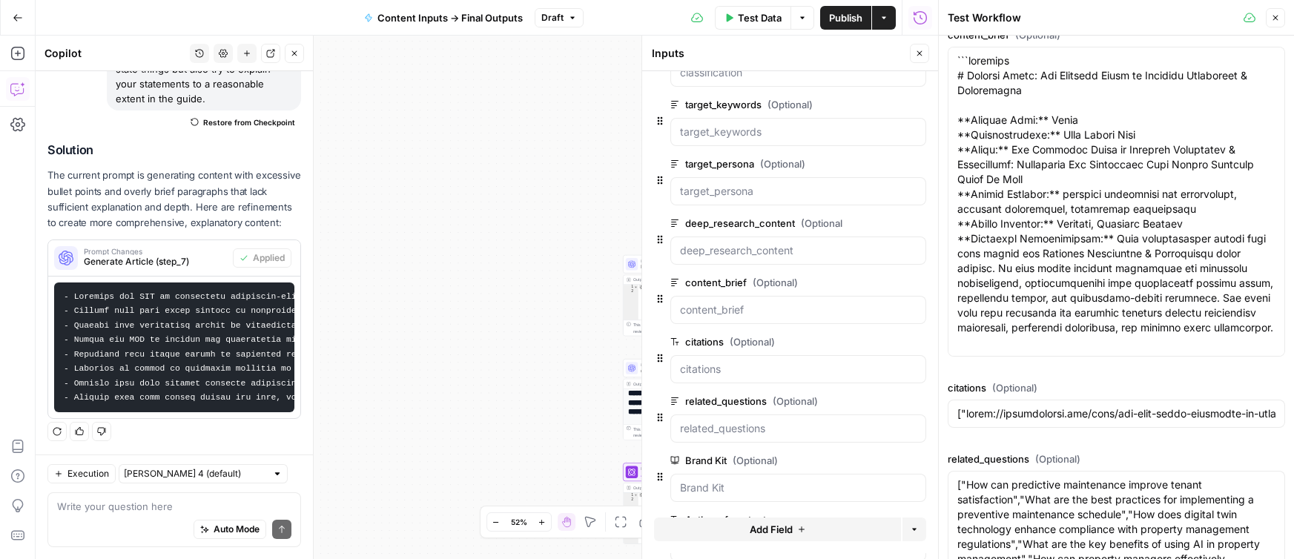
scroll to position [1125, 0]
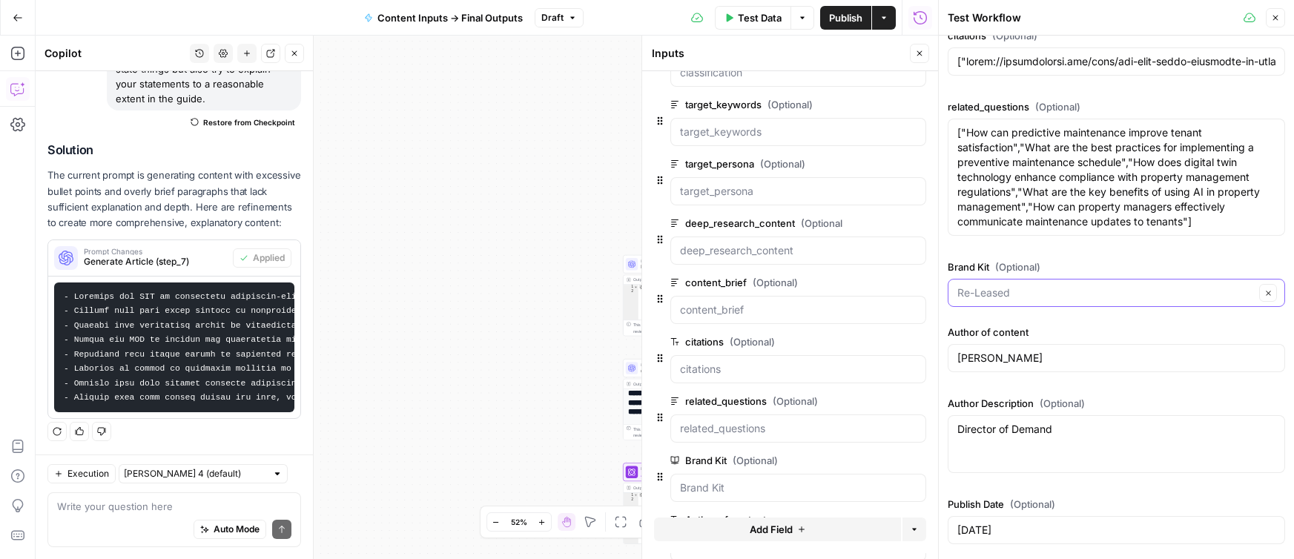
click at [1103, 291] on input "Brand Kit (Optional)" at bounding box center [1105, 292] width 297 height 15
click at [1054, 339] on div "ID: 774" at bounding box center [1116, 343] width 312 height 13
type input "Re-Leased"
click at [765, 22] on span "Test Data" at bounding box center [760, 17] width 44 height 15
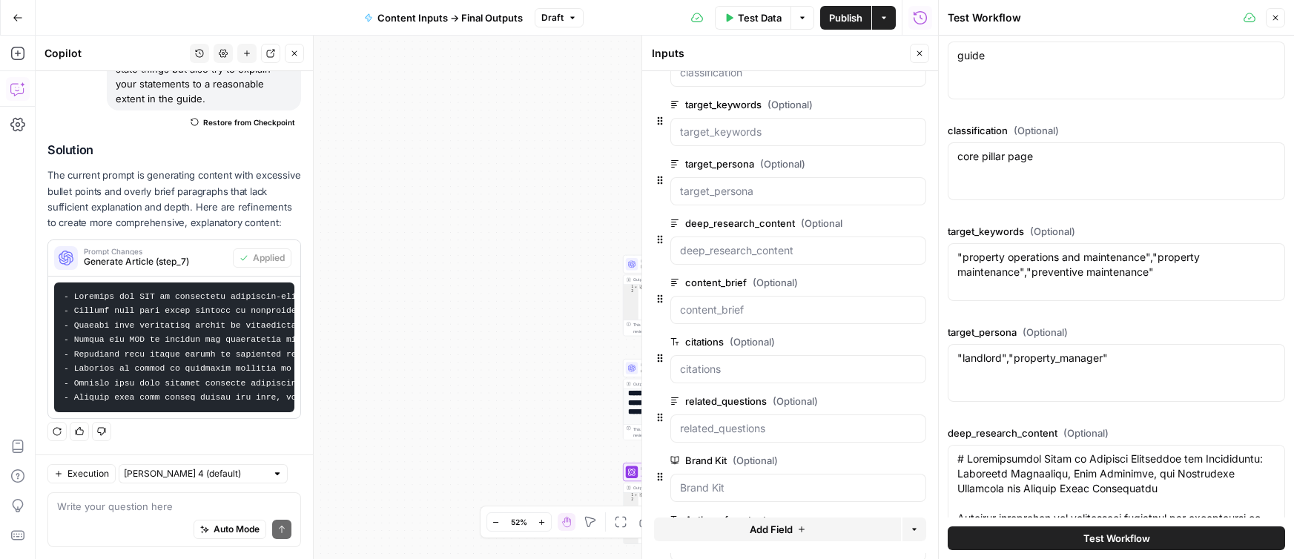
scroll to position [0, 0]
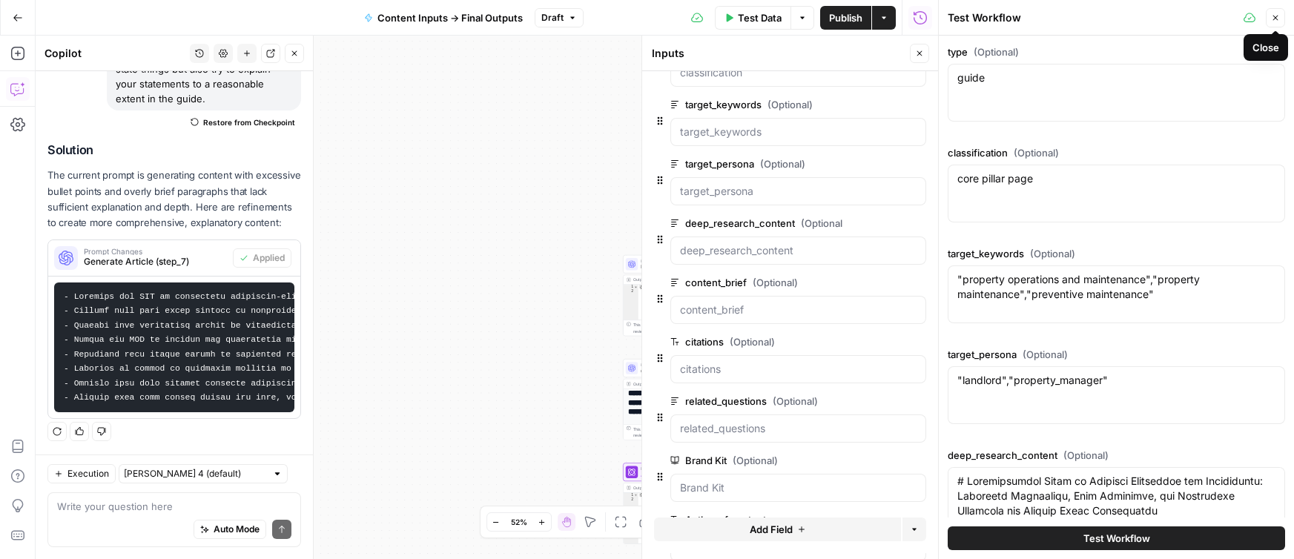
click at [1274, 15] on icon "button" at bounding box center [1275, 17] width 9 height 9
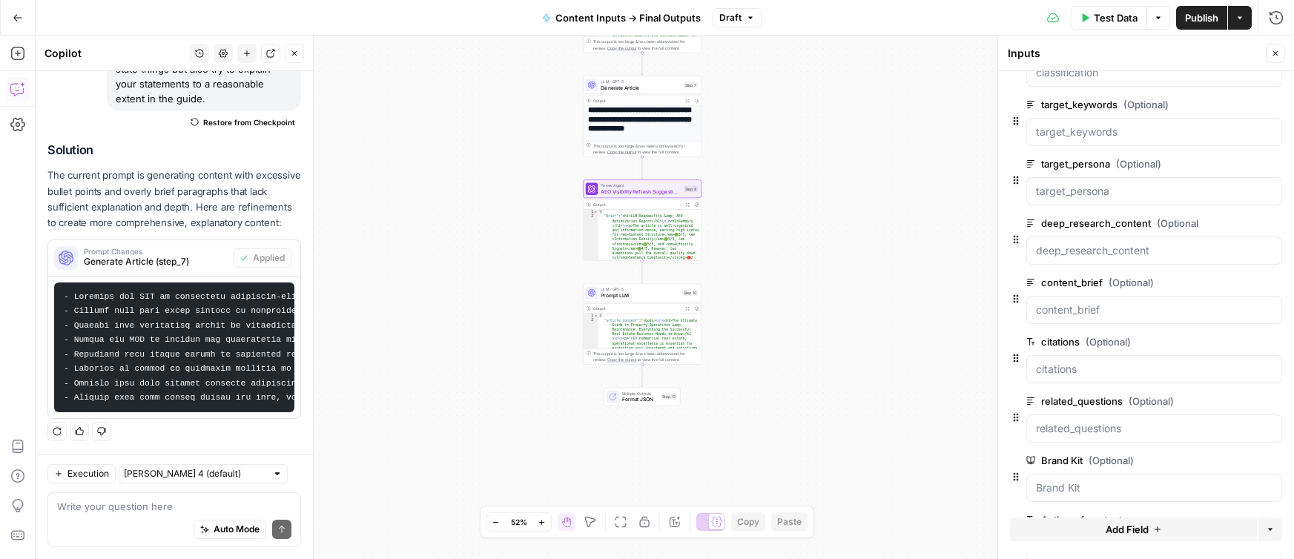
drag, startPoint x: 865, startPoint y: 431, endPoint x: 830, endPoint y: 142, distance: 291.3
click at [829, 141] on div "Workflow Input Settings Inputs LLM · GPT-5 Enhance Content Brief Step 2 Output …" at bounding box center [665, 297] width 1258 height 523
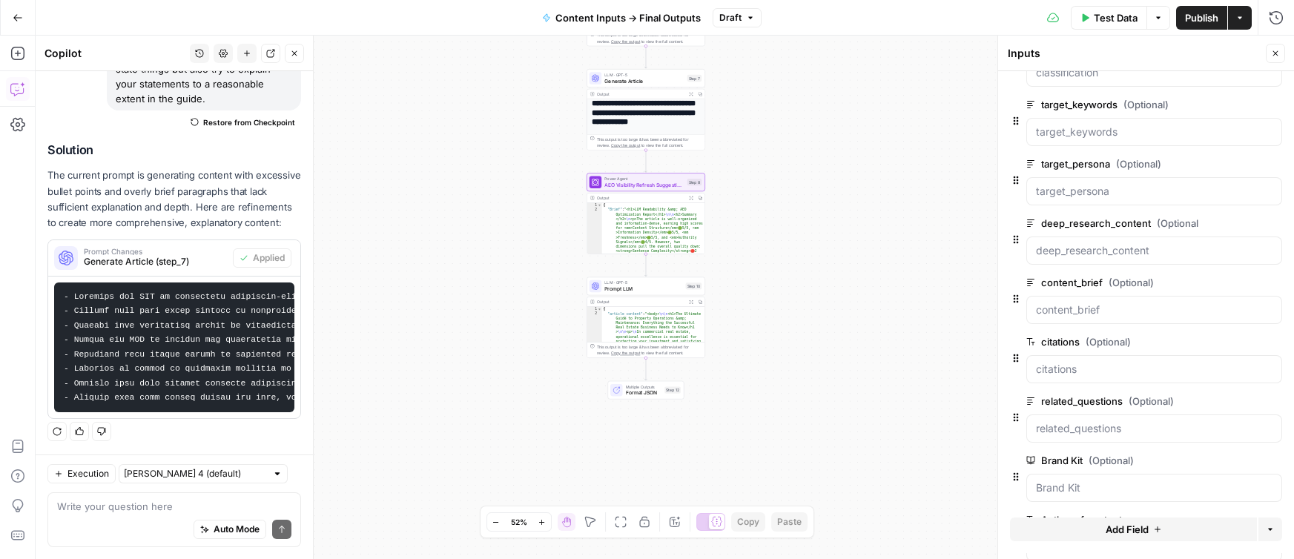
click at [644, 288] on span "Prompt LLM" at bounding box center [643, 288] width 78 height 7
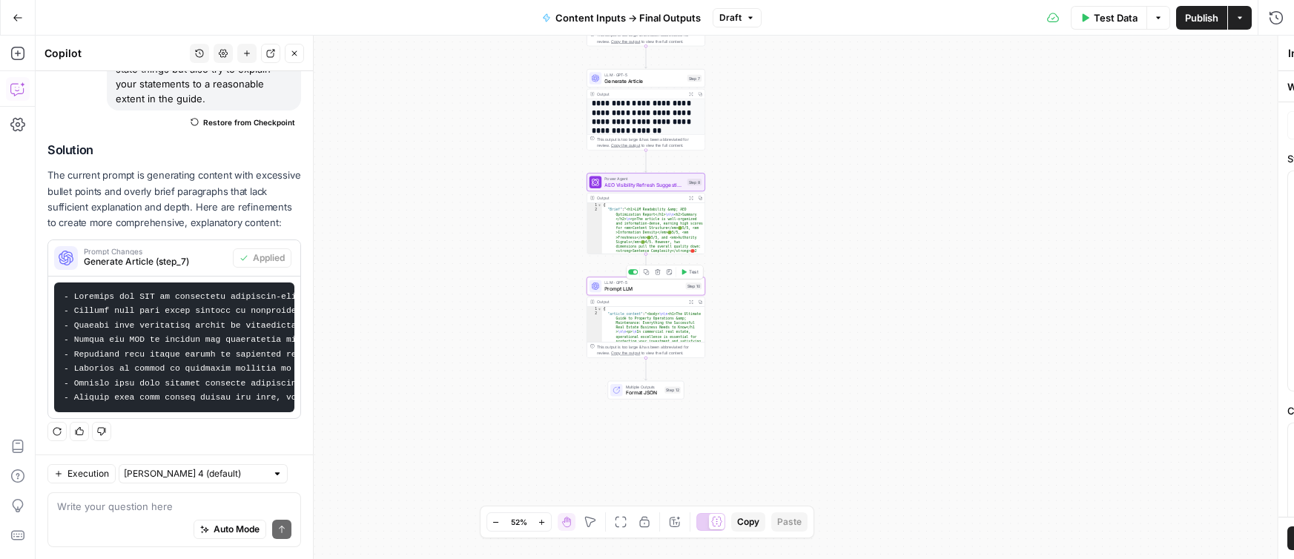
type textarea "Prompt LLM"
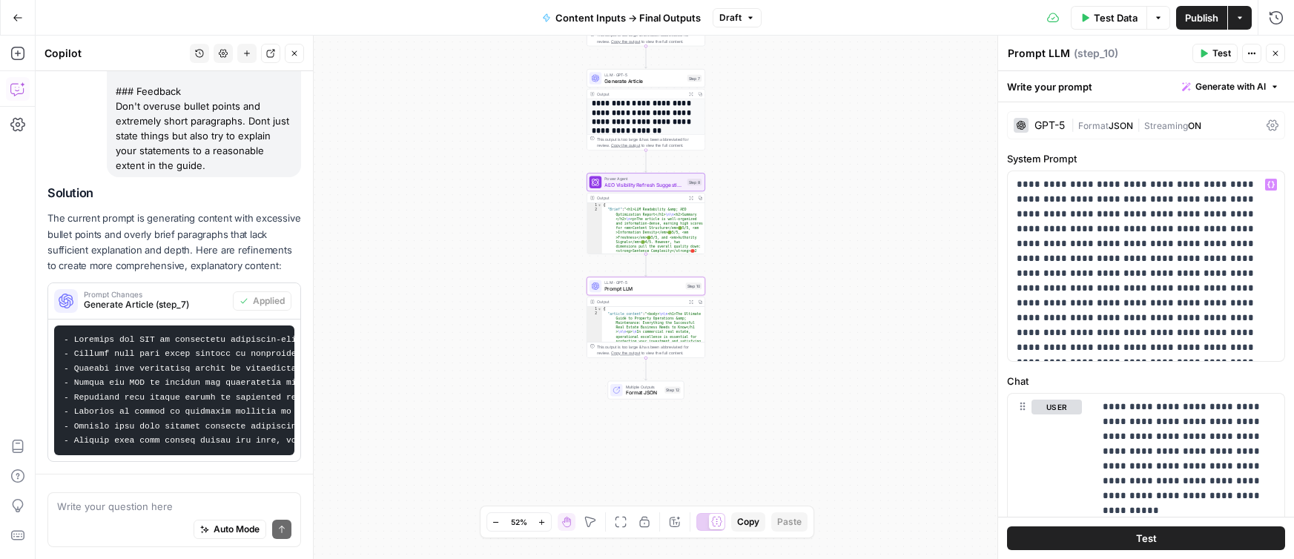
scroll to position [222, 0]
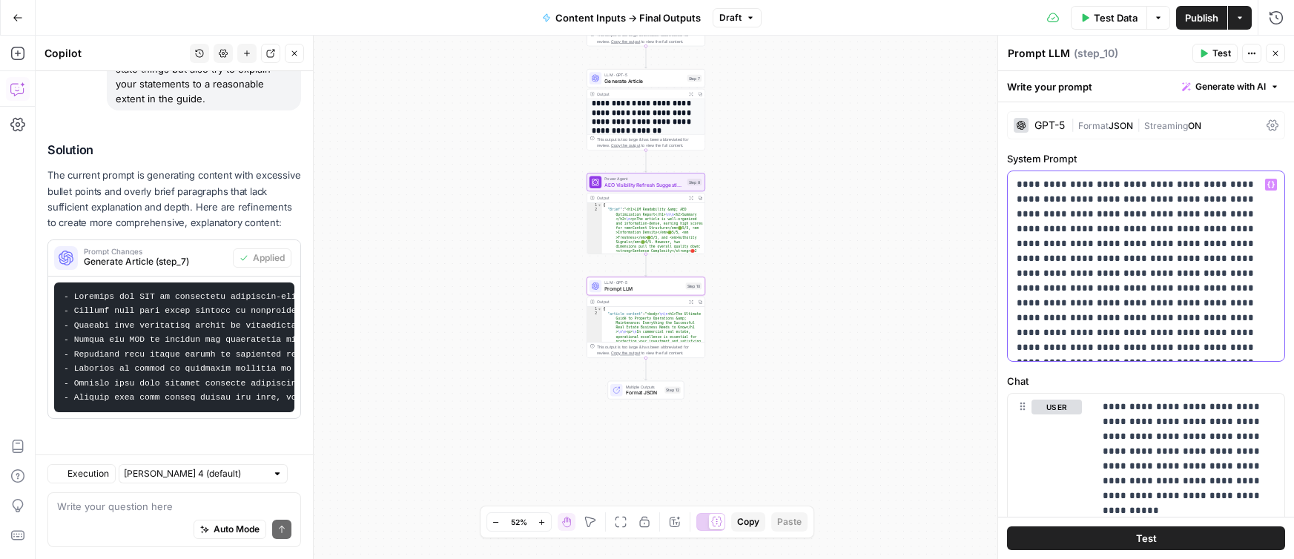
click at [1267, 183] on icon "button" at bounding box center [1270, 184] width 7 height 7
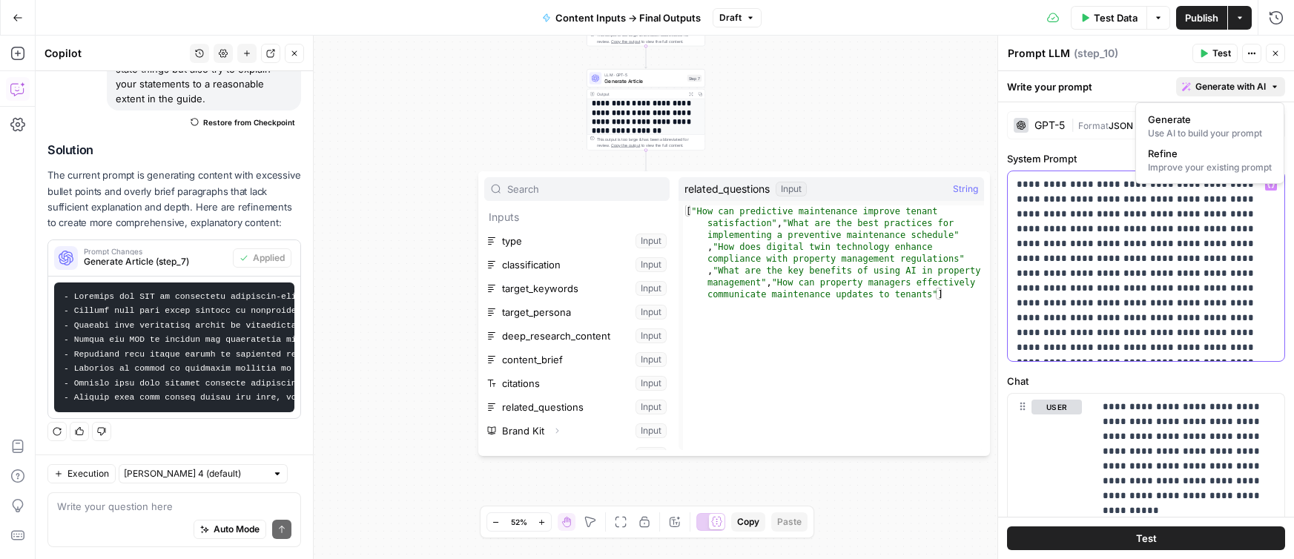
click at [1250, 90] on span "Generate with AI" at bounding box center [1230, 86] width 70 height 13
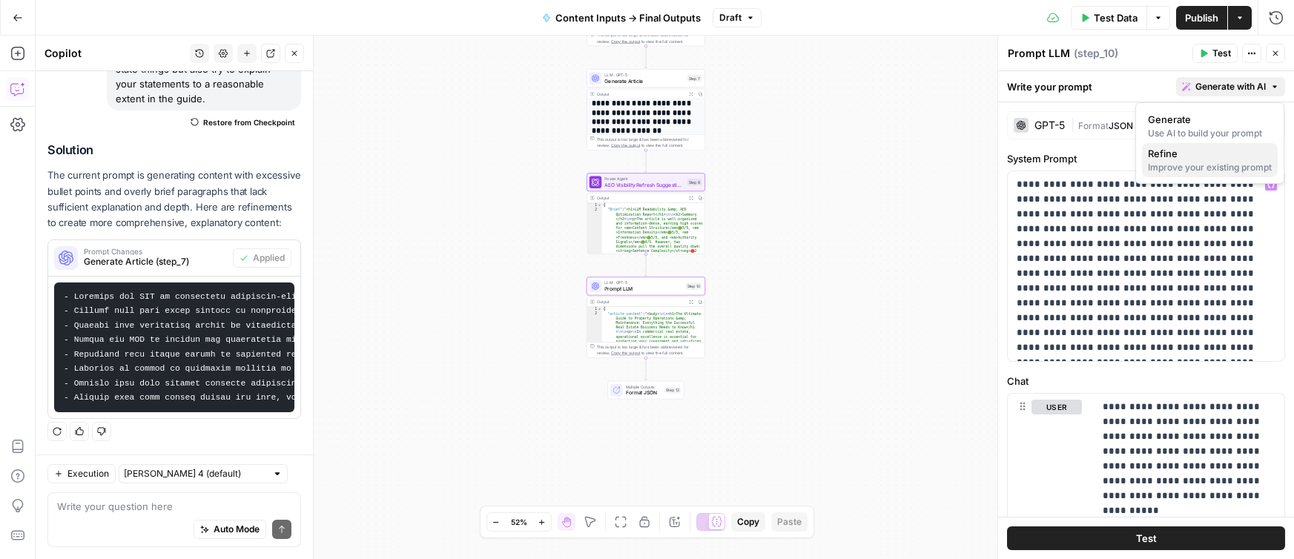
click at [1194, 168] on div "Improve your existing prompt" at bounding box center [1210, 167] width 124 height 13
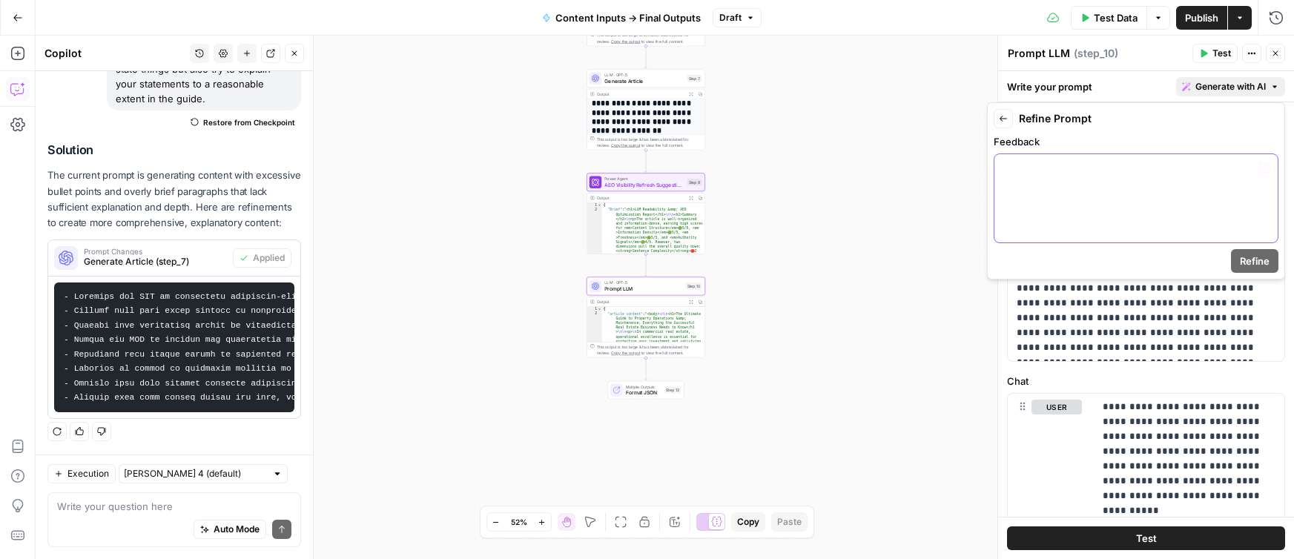
click at [1048, 162] on p at bounding box center [1135, 167] width 265 height 15
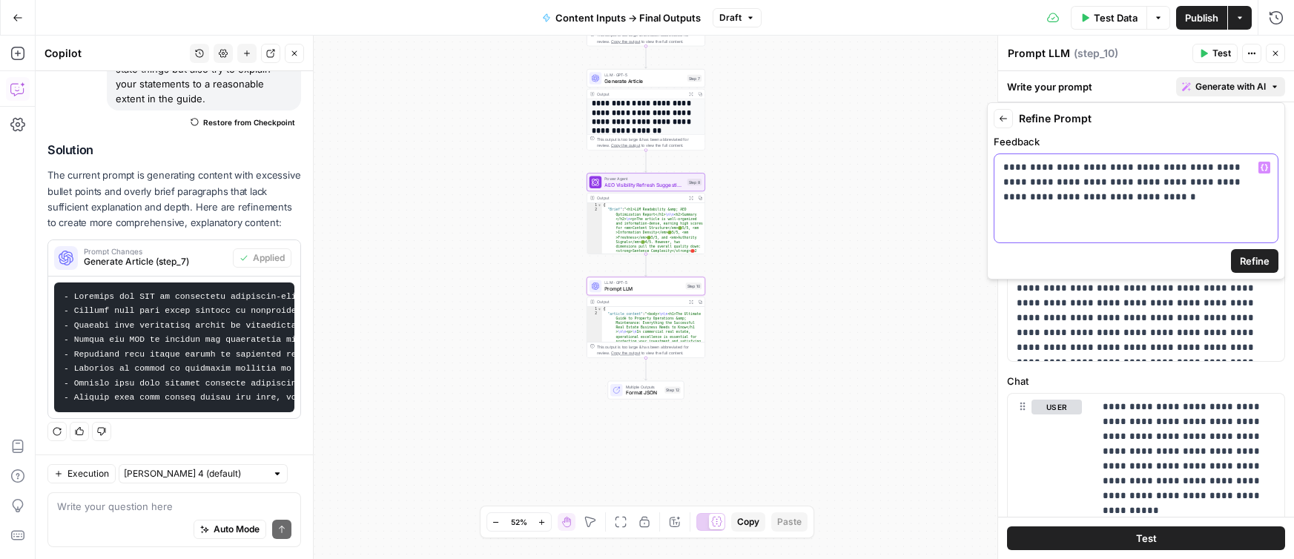
click at [1112, 194] on p "**********" at bounding box center [1135, 197] width 265 height 74
click at [1263, 168] on icon "button" at bounding box center [1263, 167] width 7 height 7
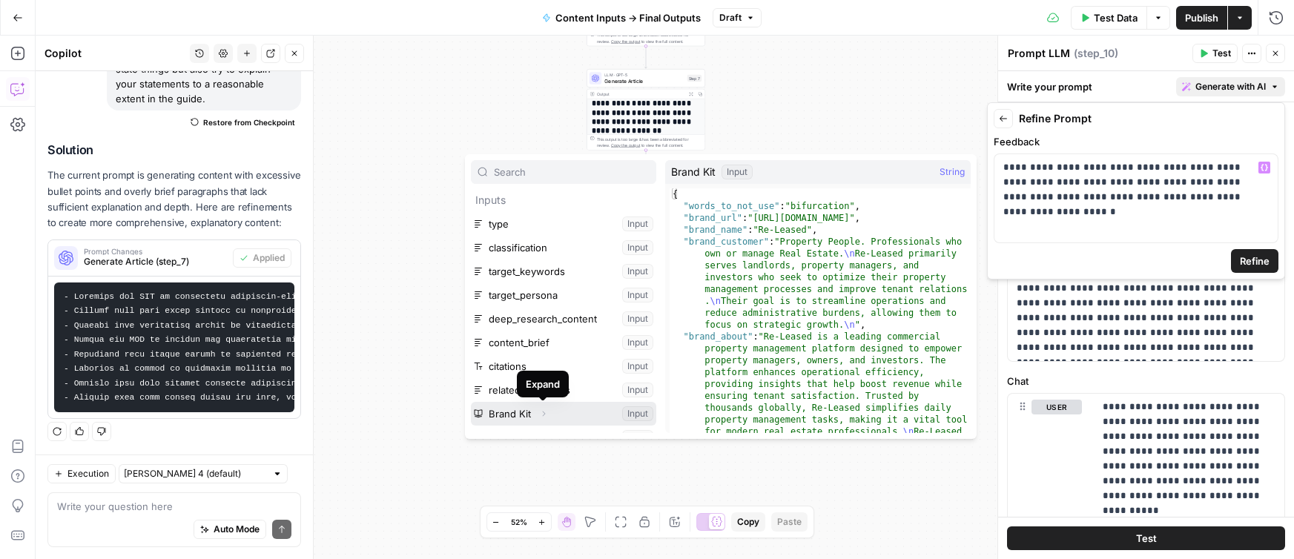
click at [546, 416] on icon "button" at bounding box center [543, 413] width 9 height 9
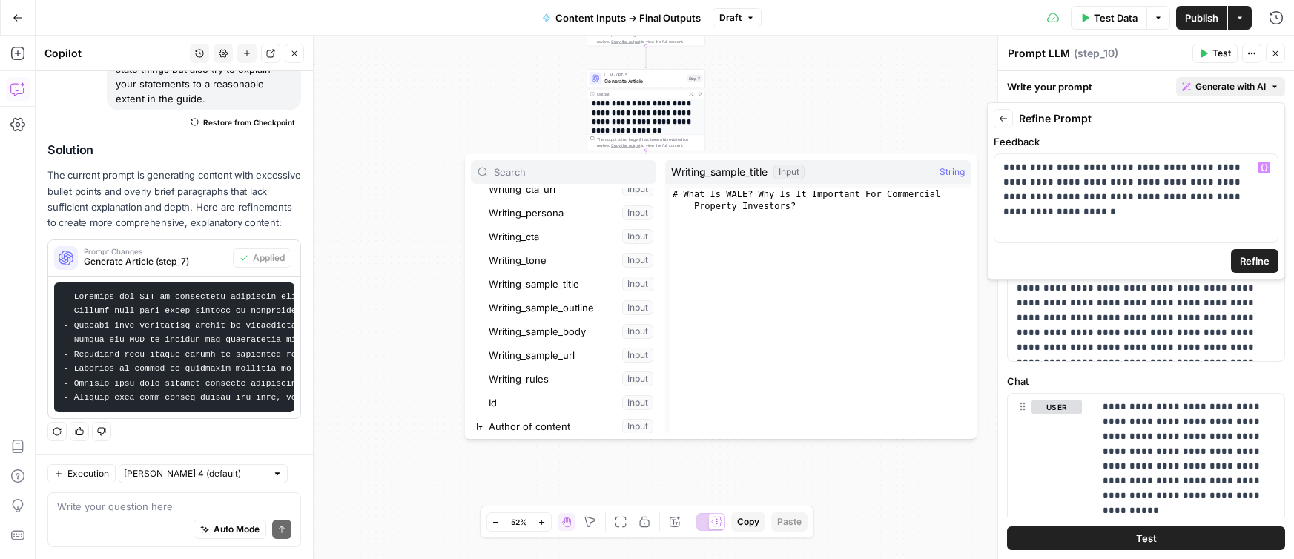
scroll to position [453, 0]
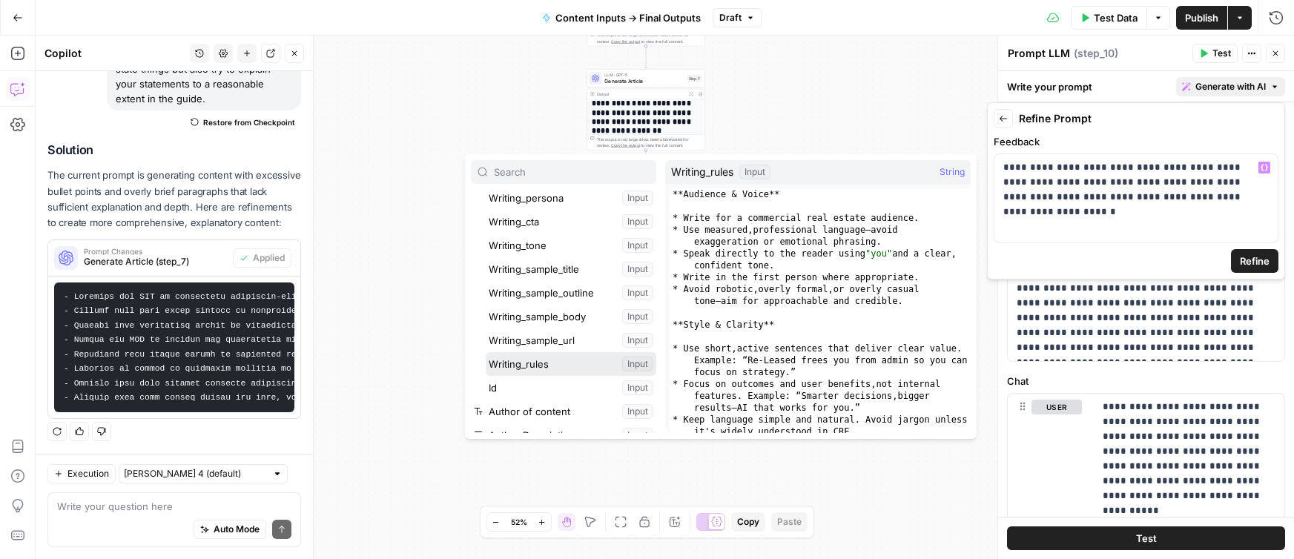
click at [543, 363] on button "Select variable Writing_rules" at bounding box center [571, 364] width 171 height 24
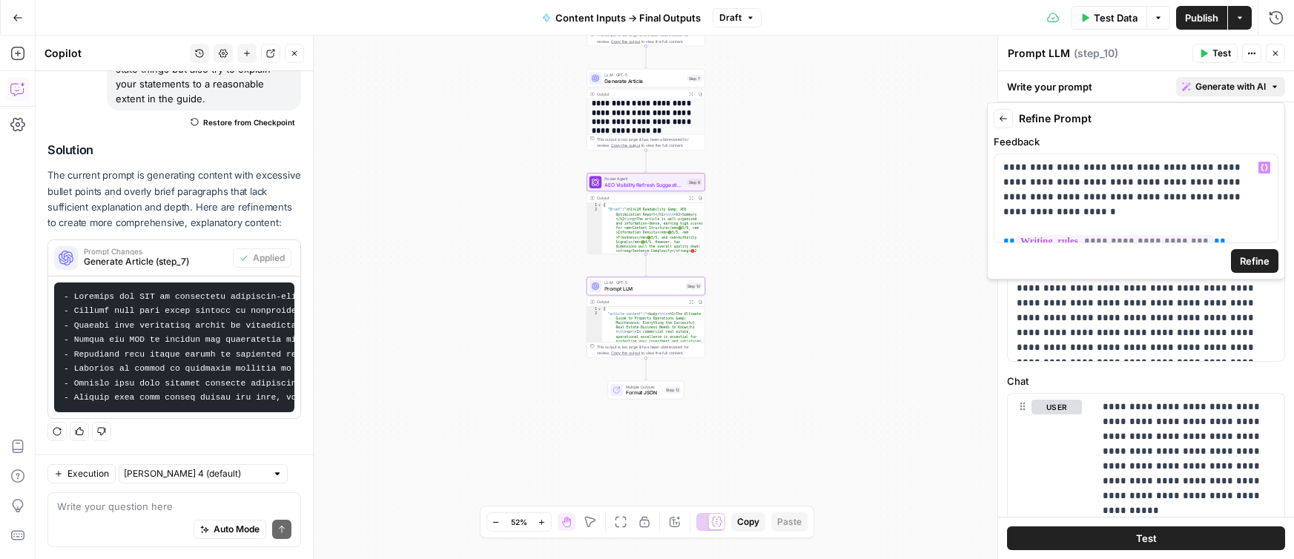
click at [1260, 264] on span "Refine" at bounding box center [1255, 261] width 30 height 15
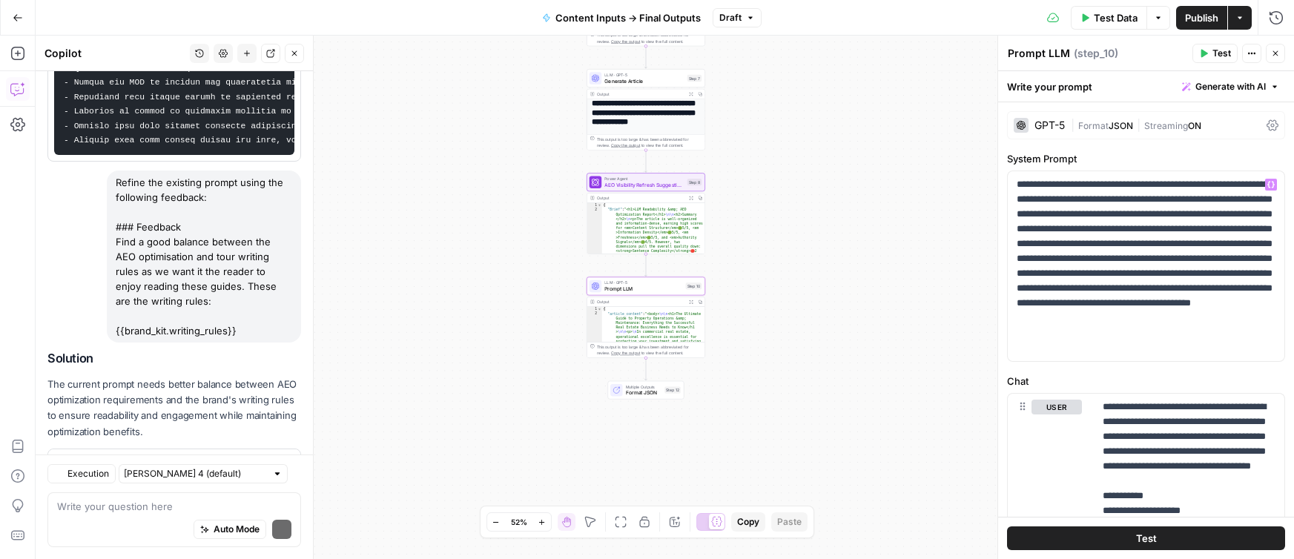
scroll to position [546, 0]
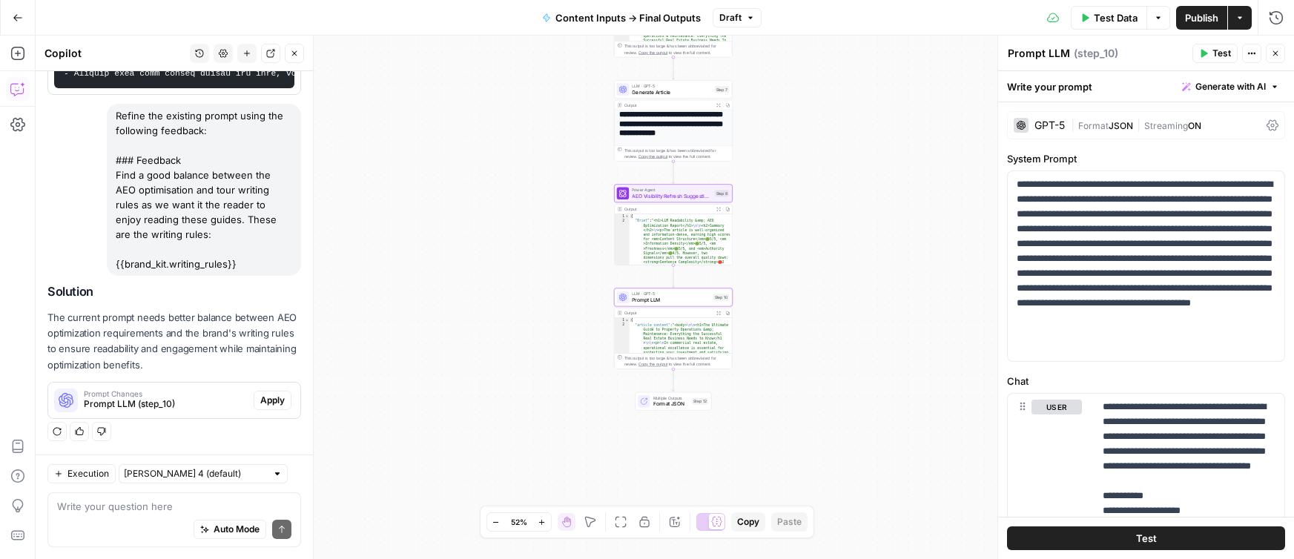
click at [179, 403] on span "Prompt LLM (step_10)" at bounding box center [166, 403] width 164 height 13
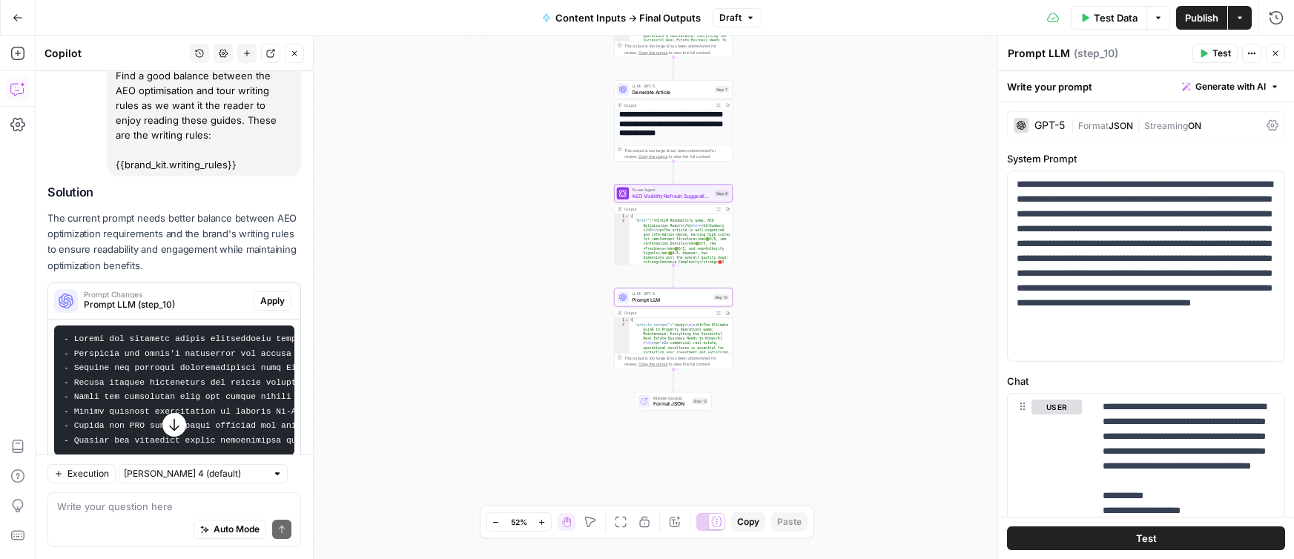
scroll to position [688, 0]
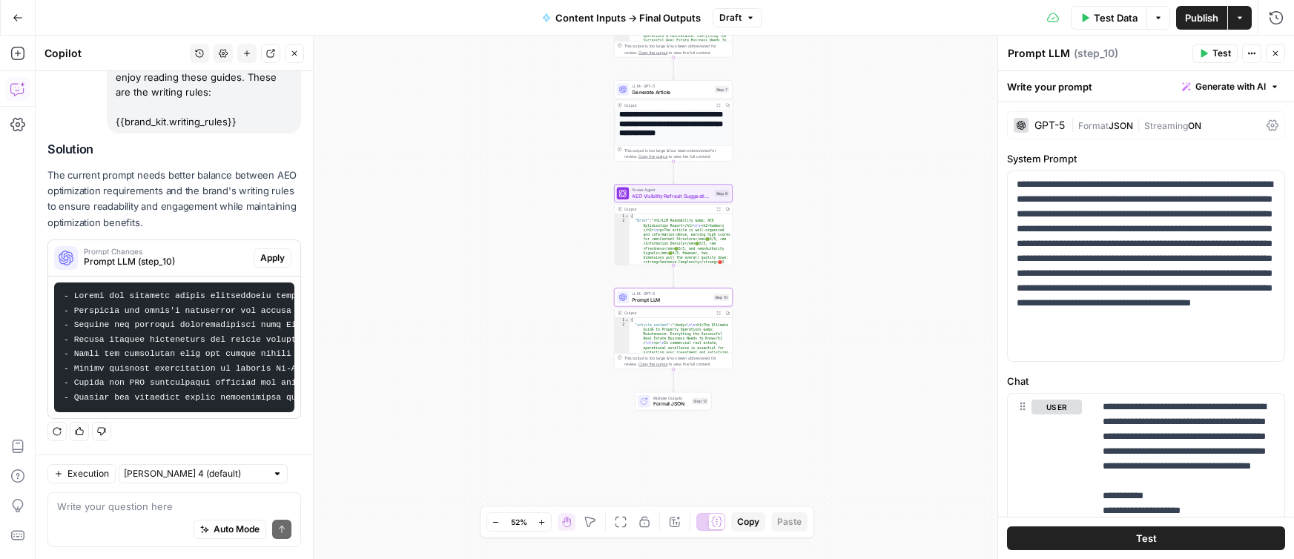
click at [271, 257] on span "Apply" at bounding box center [272, 257] width 24 height 13
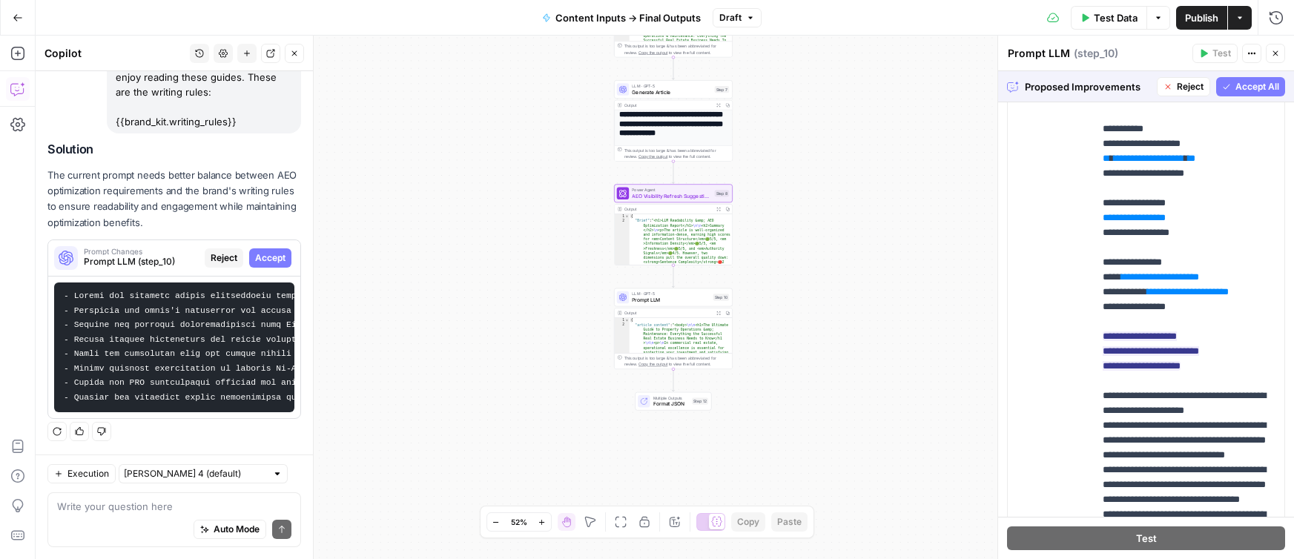
scroll to position [363, 0]
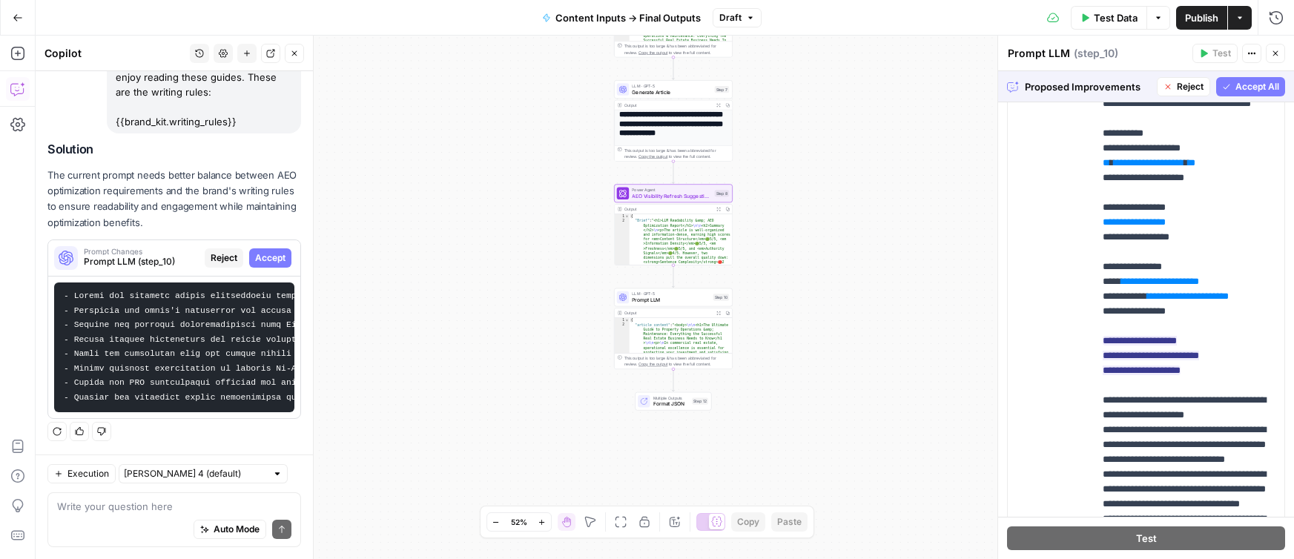
click at [1260, 88] on span "Accept All" at bounding box center [1257, 86] width 44 height 13
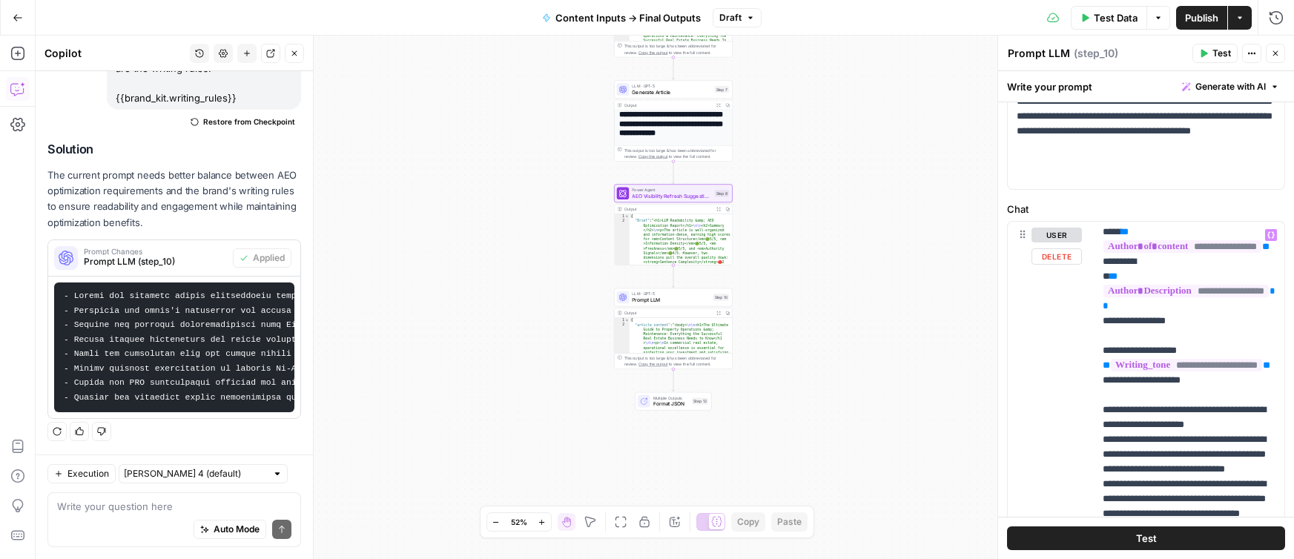
scroll to position [323, 0]
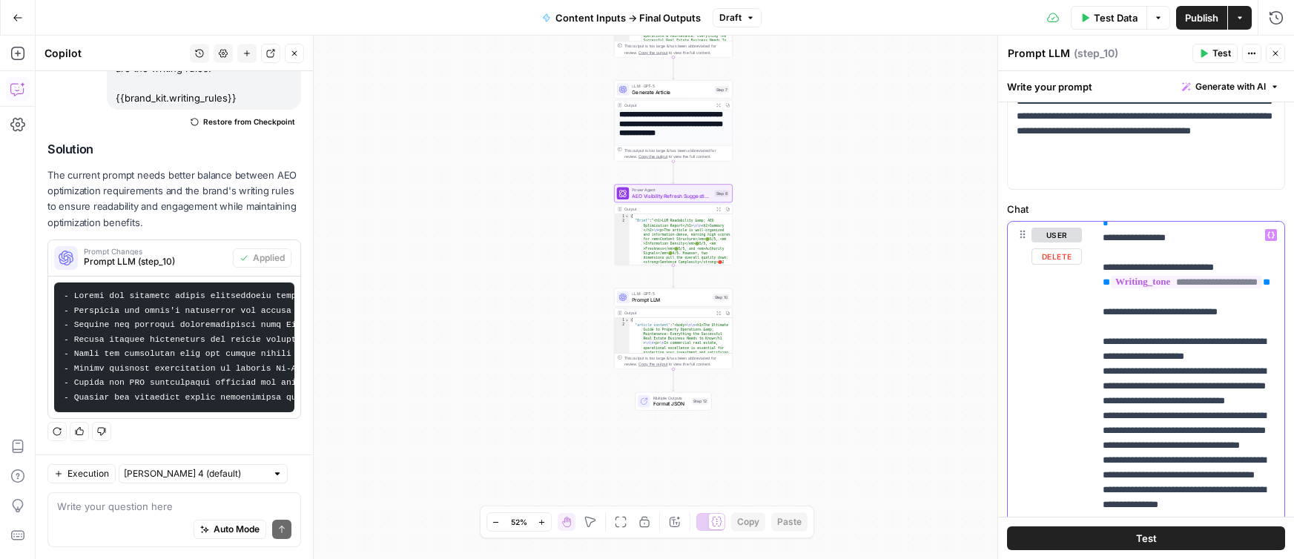
click at [1272, 232] on icon "button" at bounding box center [1270, 235] width 7 height 7
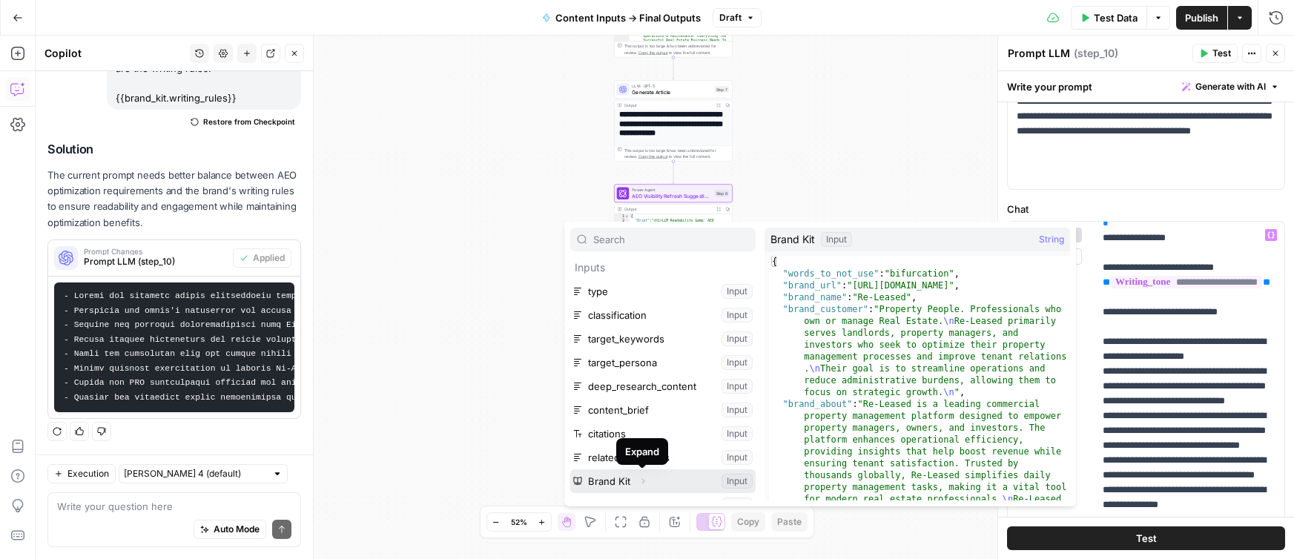
click at [644, 480] on icon "button" at bounding box center [642, 481] width 9 height 9
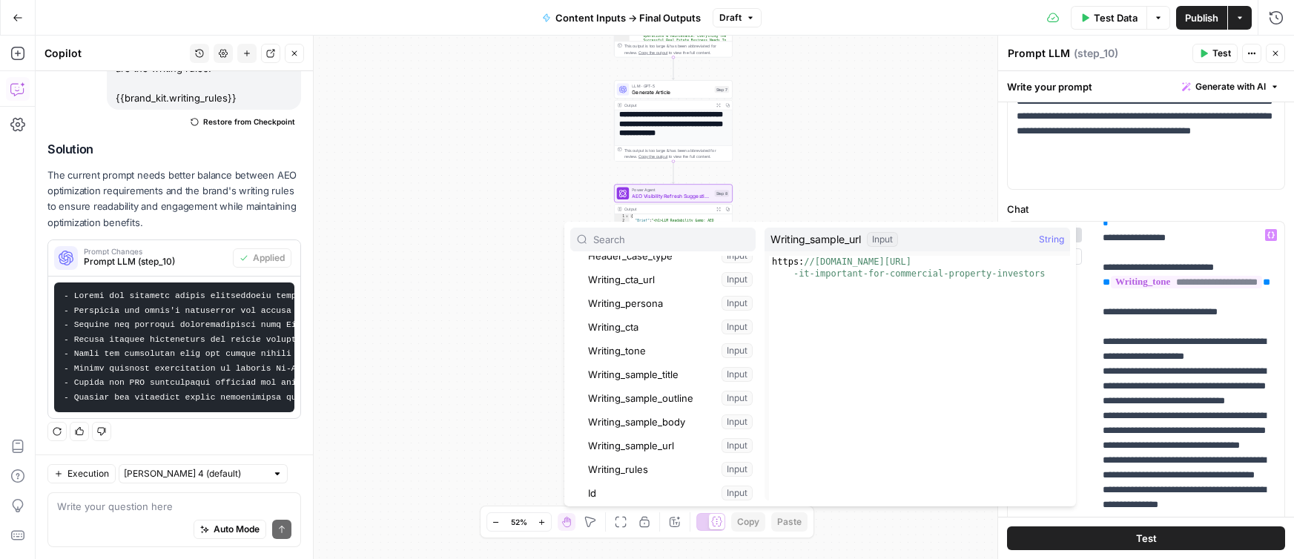
scroll to position [417, 0]
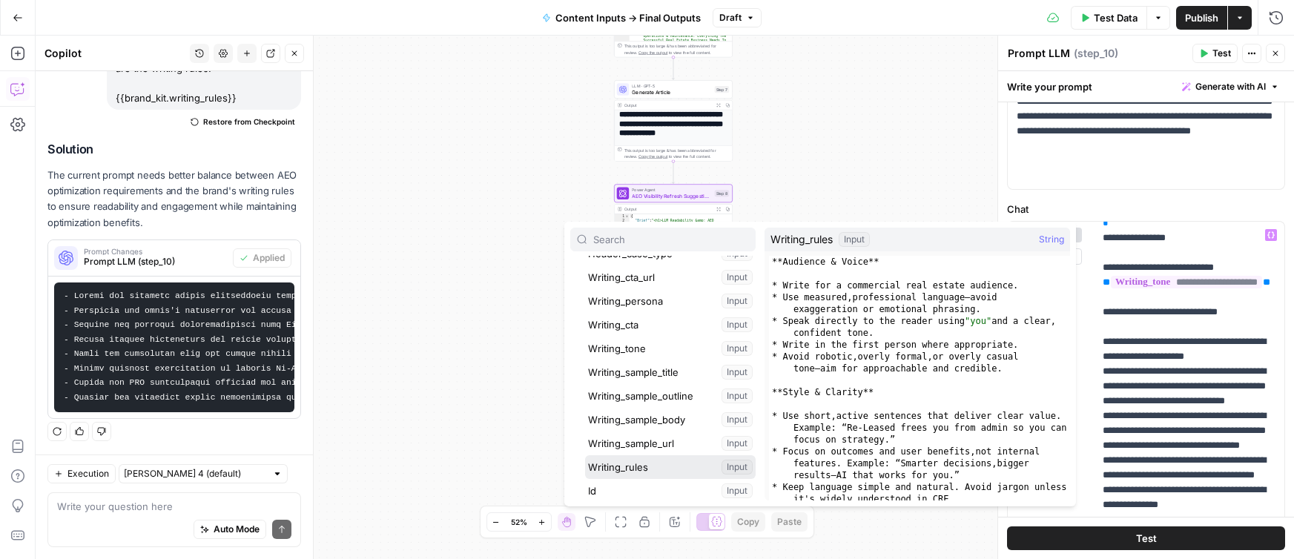
click at [647, 463] on button "Select variable Writing_rules" at bounding box center [670, 467] width 171 height 24
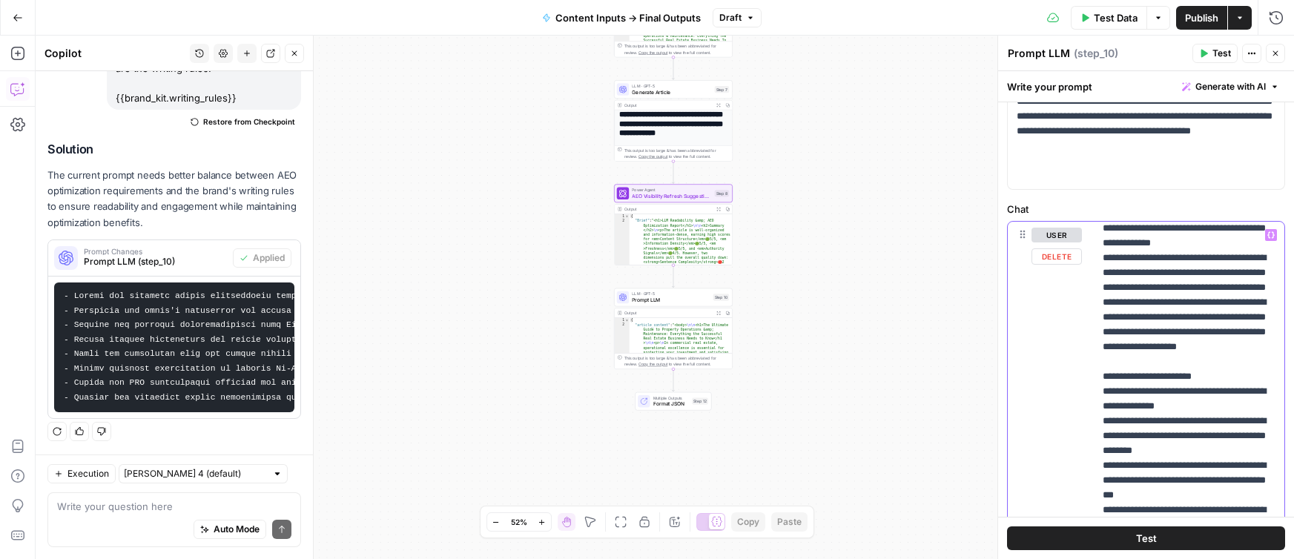
scroll to position [1098, 0]
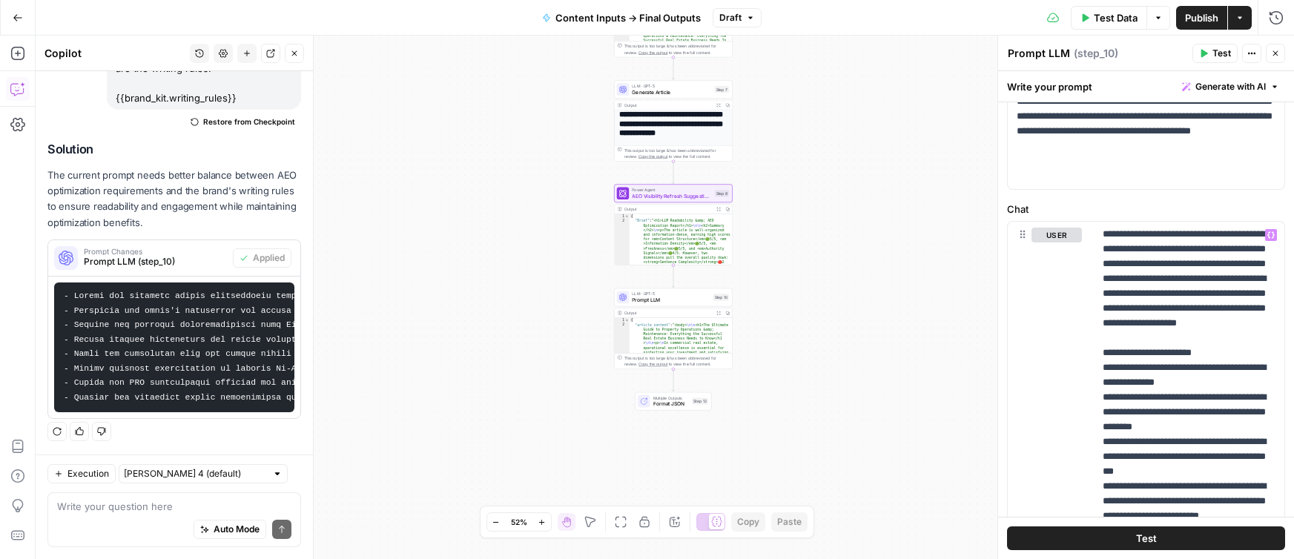
click at [1198, 13] on span "Publish" at bounding box center [1201, 17] width 33 height 15
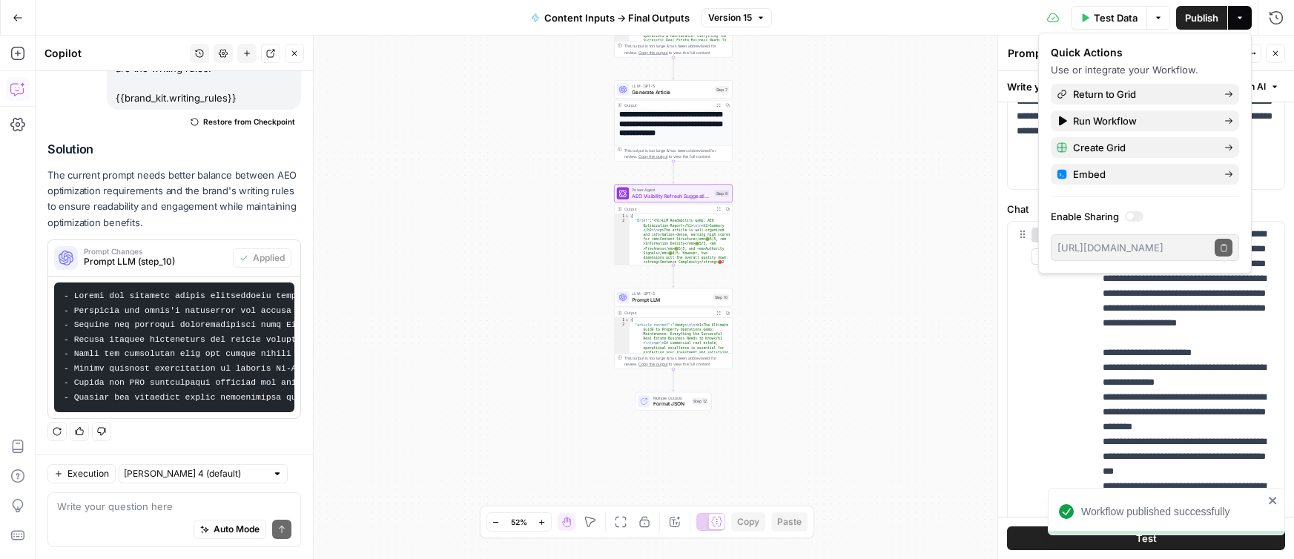
click at [1037, 327] on div "user Delete" at bounding box center [1056, 541] width 50 height 627
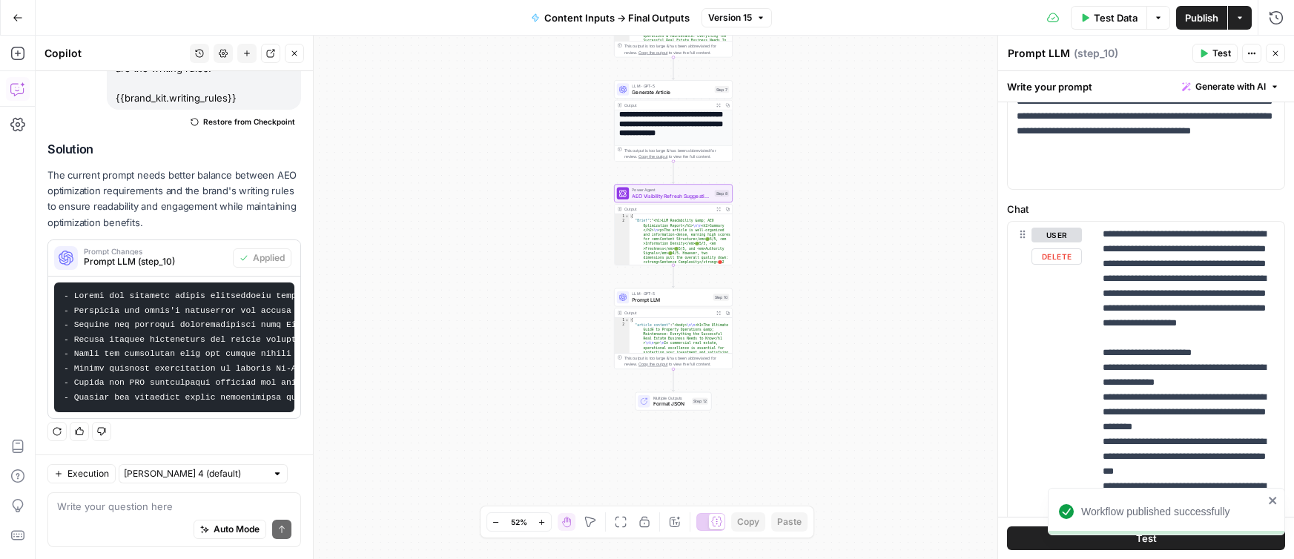
scroll to position [0, 0]
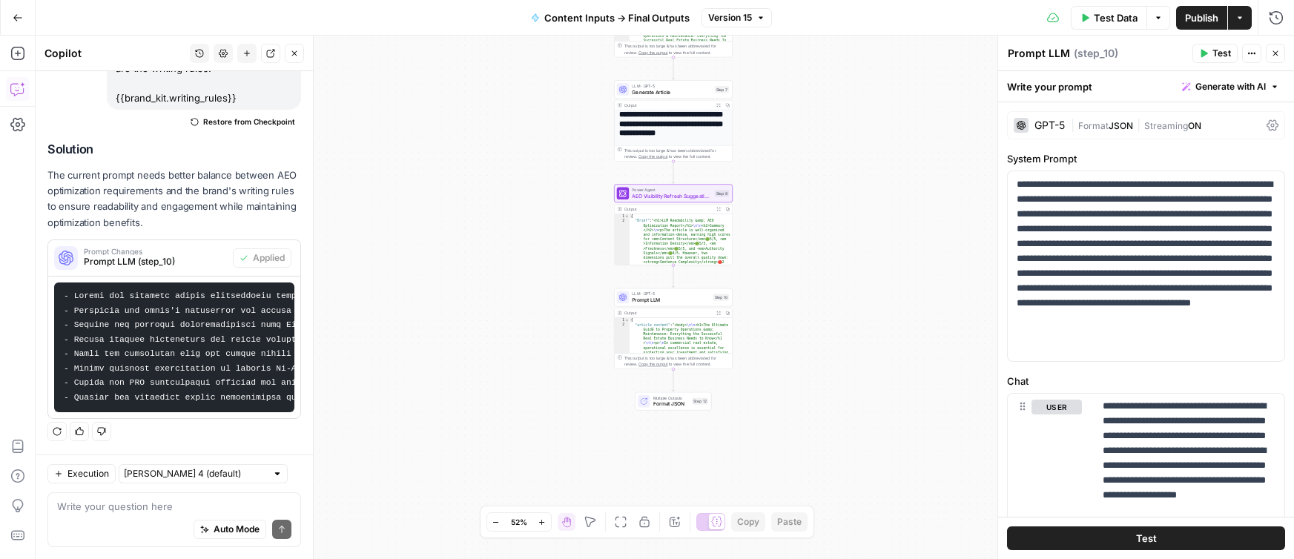
click at [1128, 128] on span "JSON" at bounding box center [1120, 125] width 24 height 11
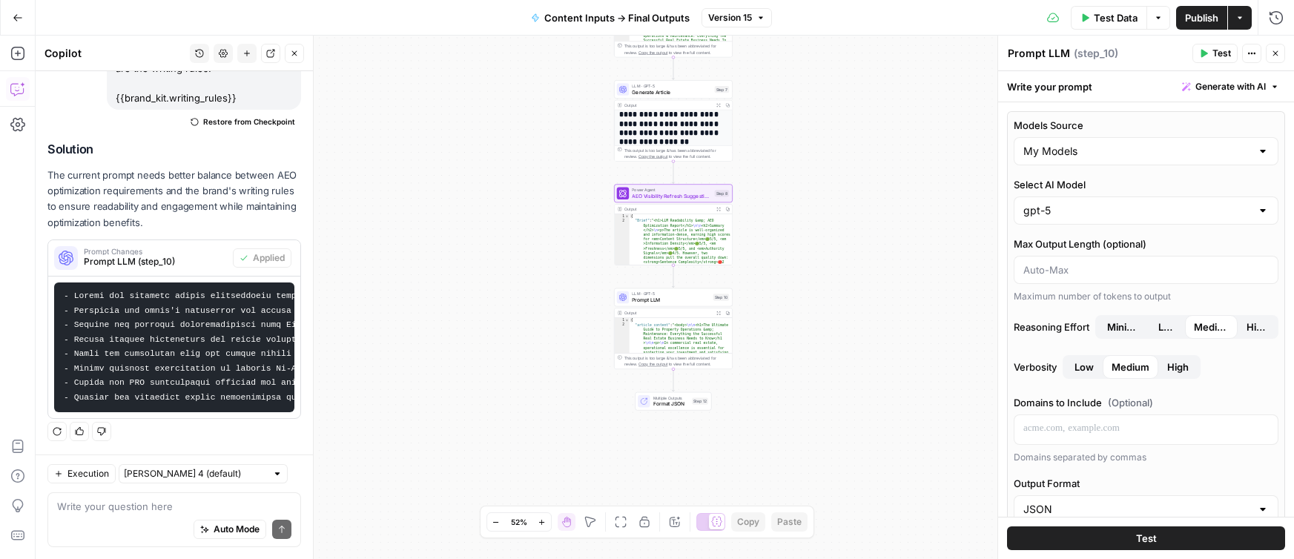
click at [1201, 17] on span "Publish" at bounding box center [1201, 17] width 33 height 15
